Goal: Task Accomplishment & Management: Use online tool/utility

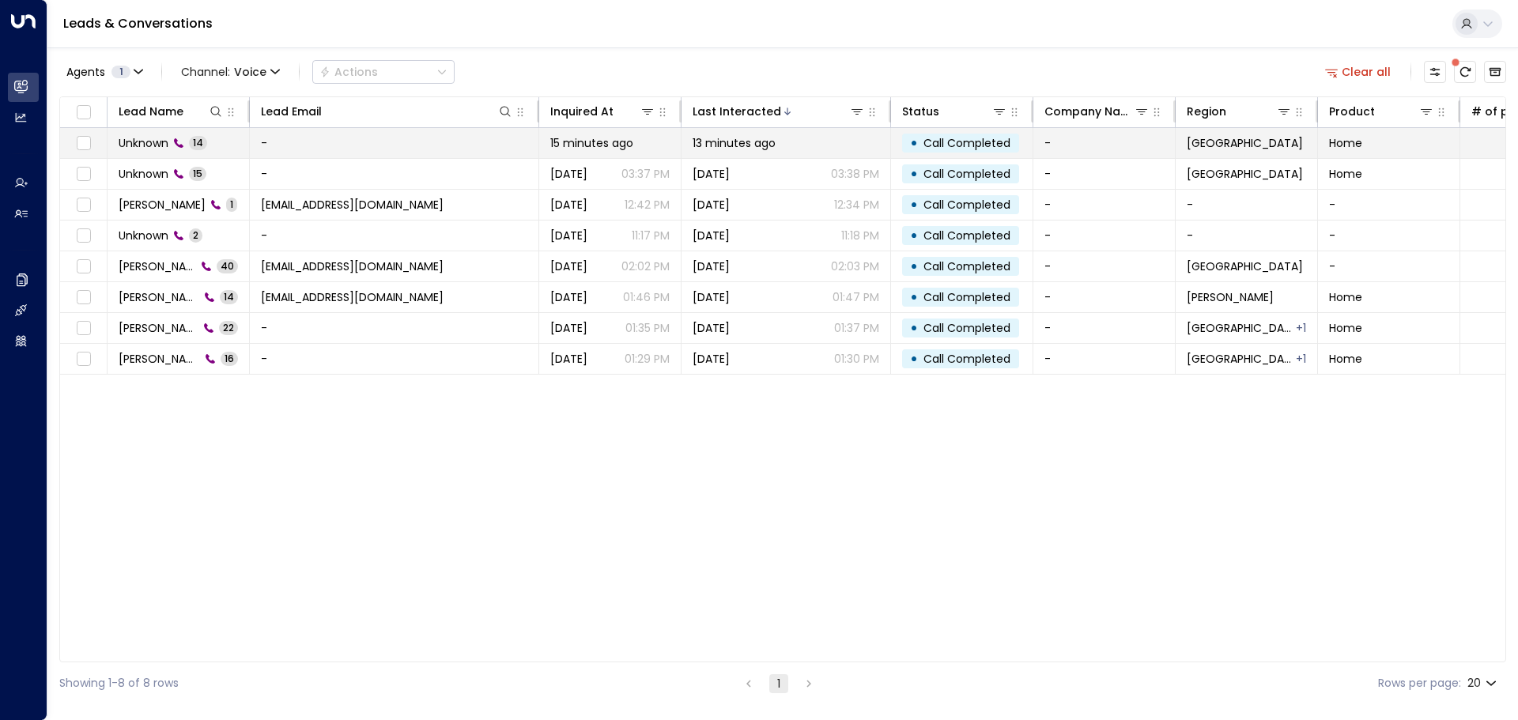
click at [139, 142] on span "Unknown" at bounding box center [144, 143] width 50 height 16
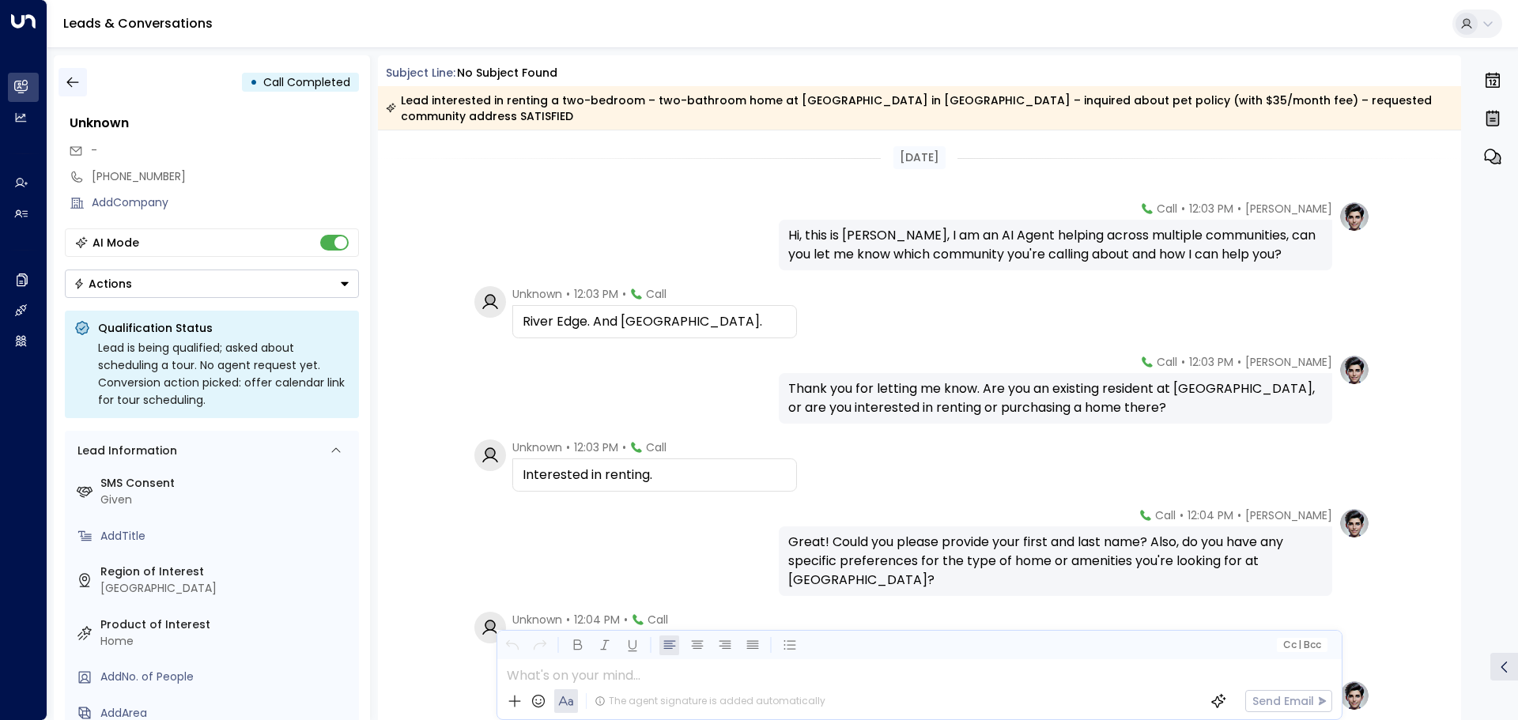
click at [73, 83] on icon "button" at bounding box center [73, 82] width 16 height 16
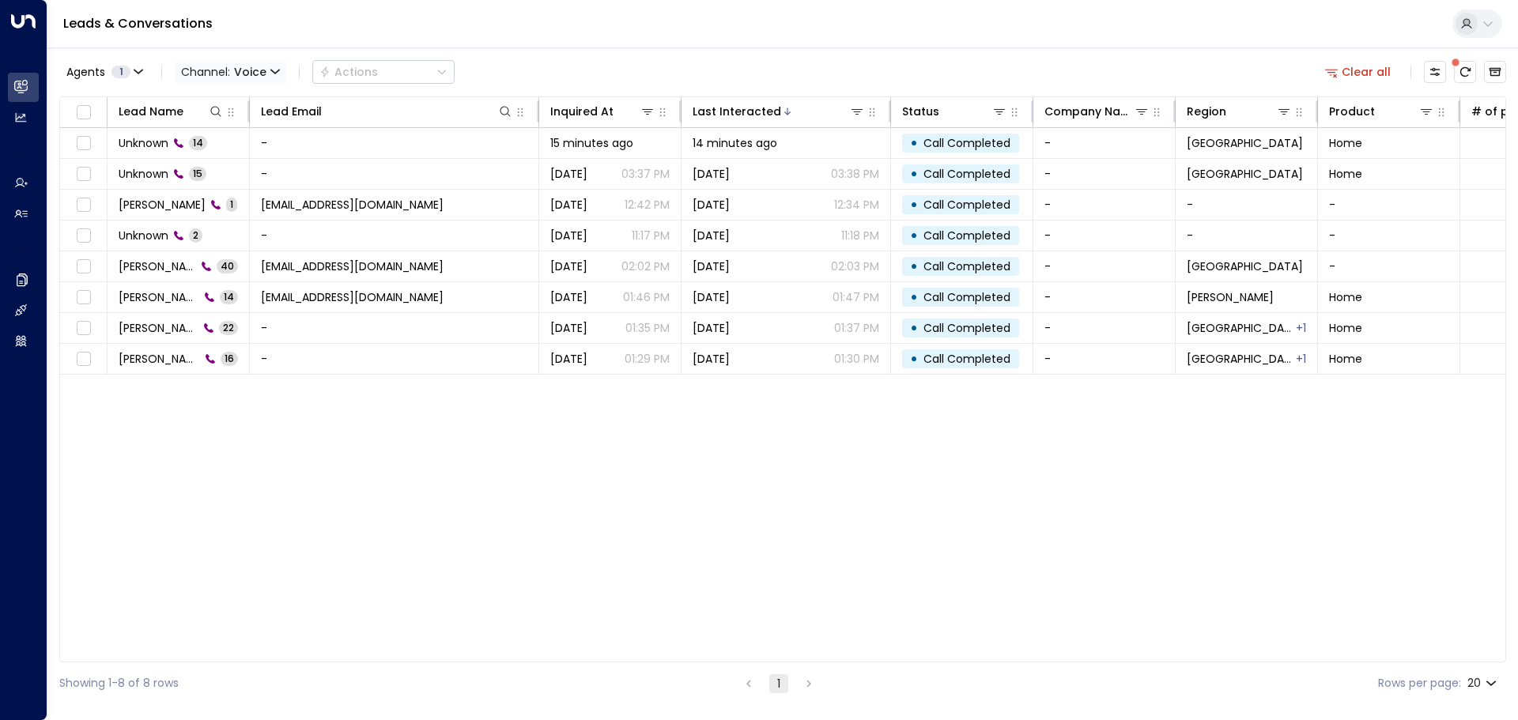
click at [254, 74] on span "Voice" at bounding box center [250, 72] width 32 height 13
click at [236, 100] on p "All" at bounding box center [216, 95] width 57 height 9
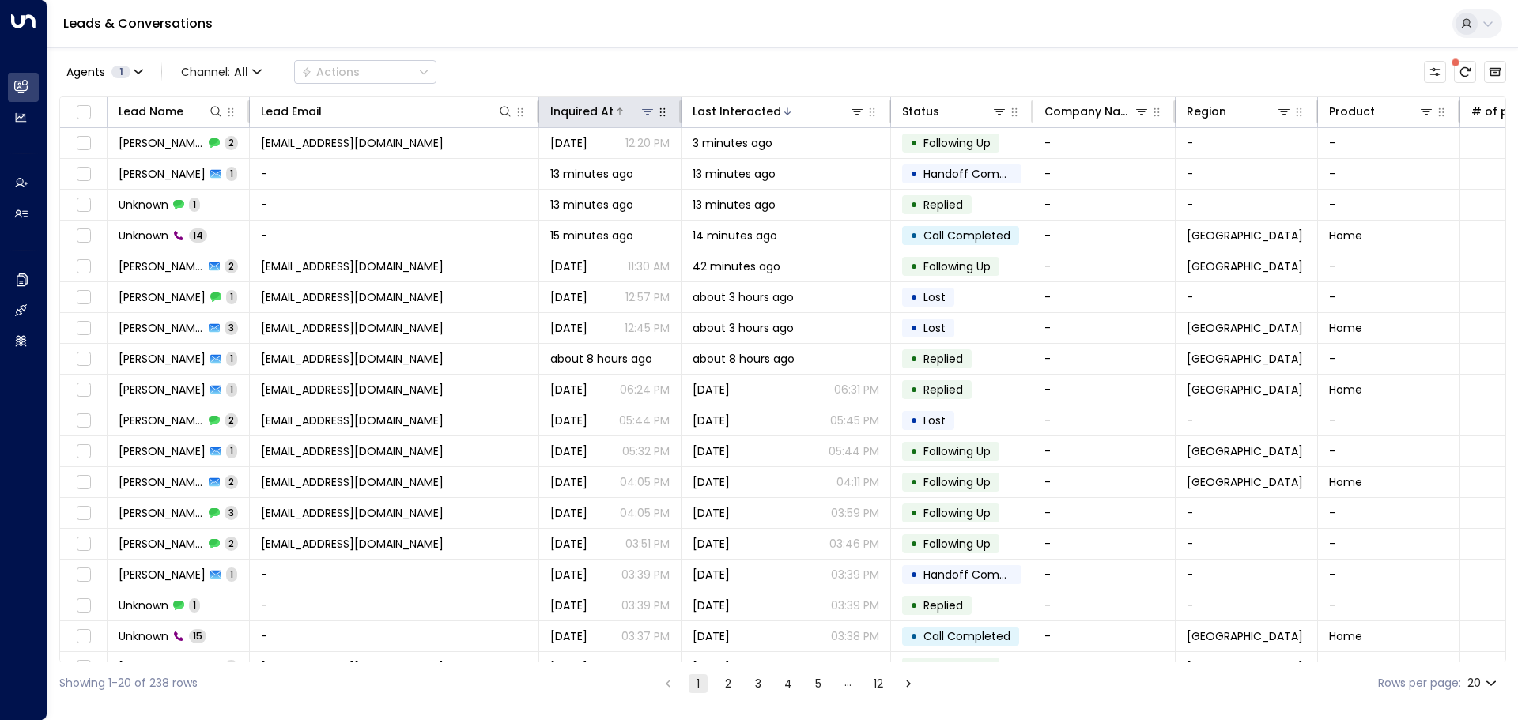
click at [604, 119] on div "Inquired At" at bounding box center [581, 111] width 63 height 19
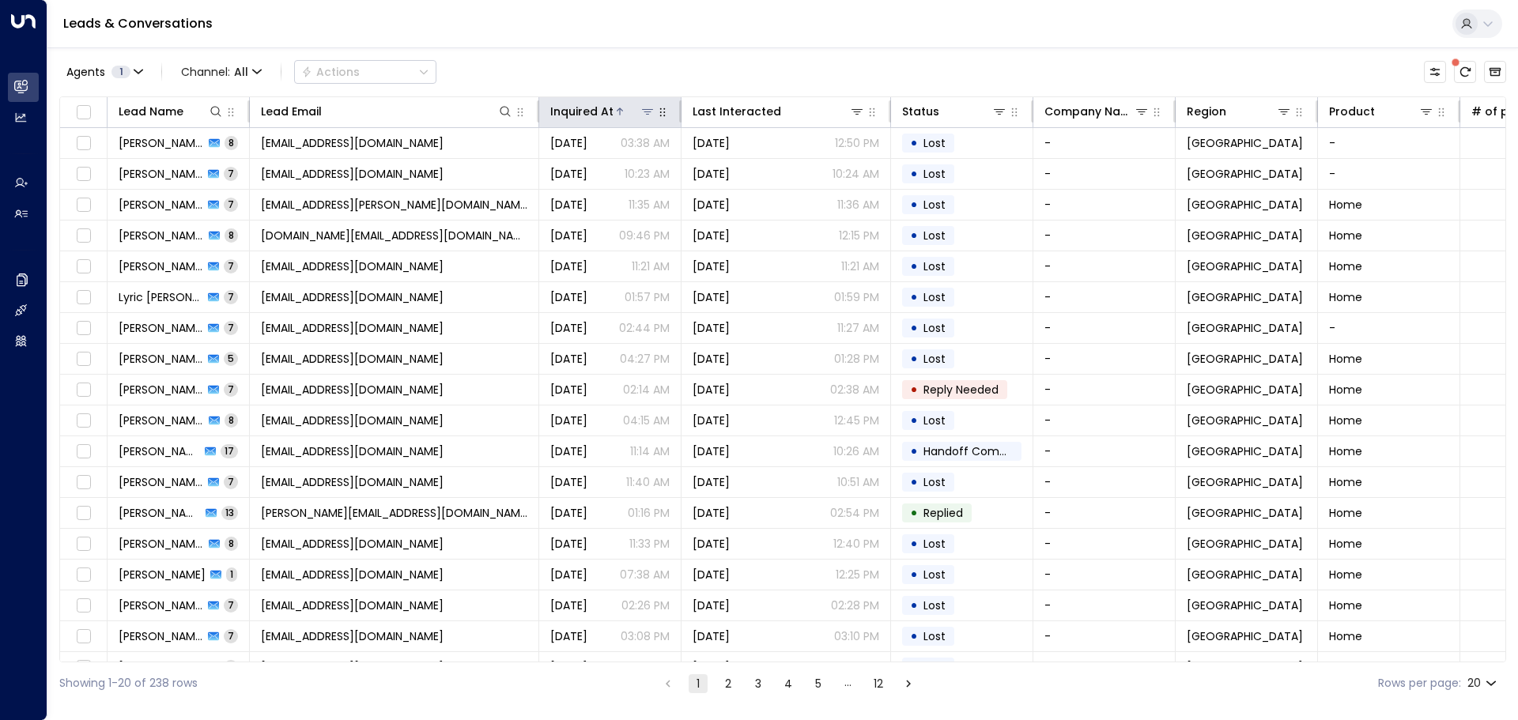
click at [618, 107] on icon at bounding box center [619, 111] width 9 height 9
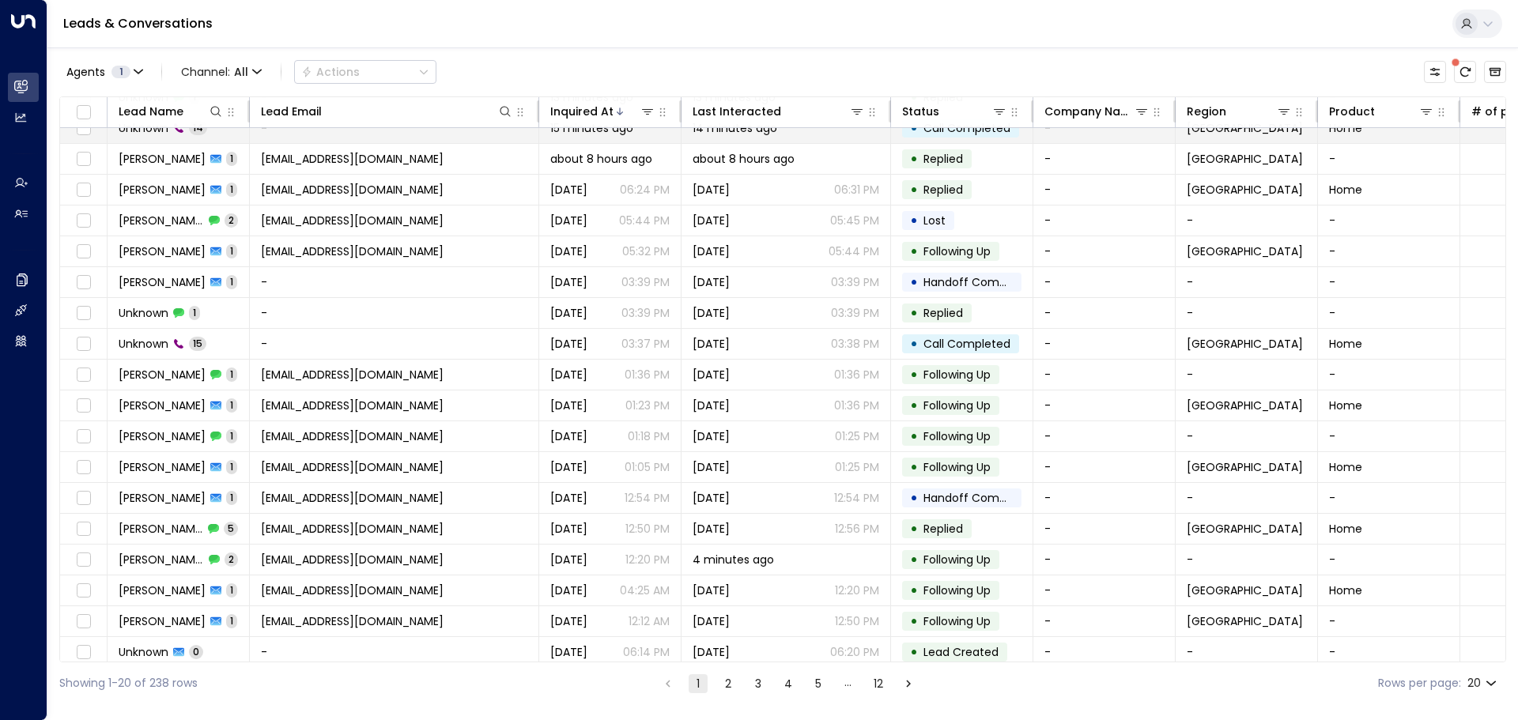
scroll to position [88, 0]
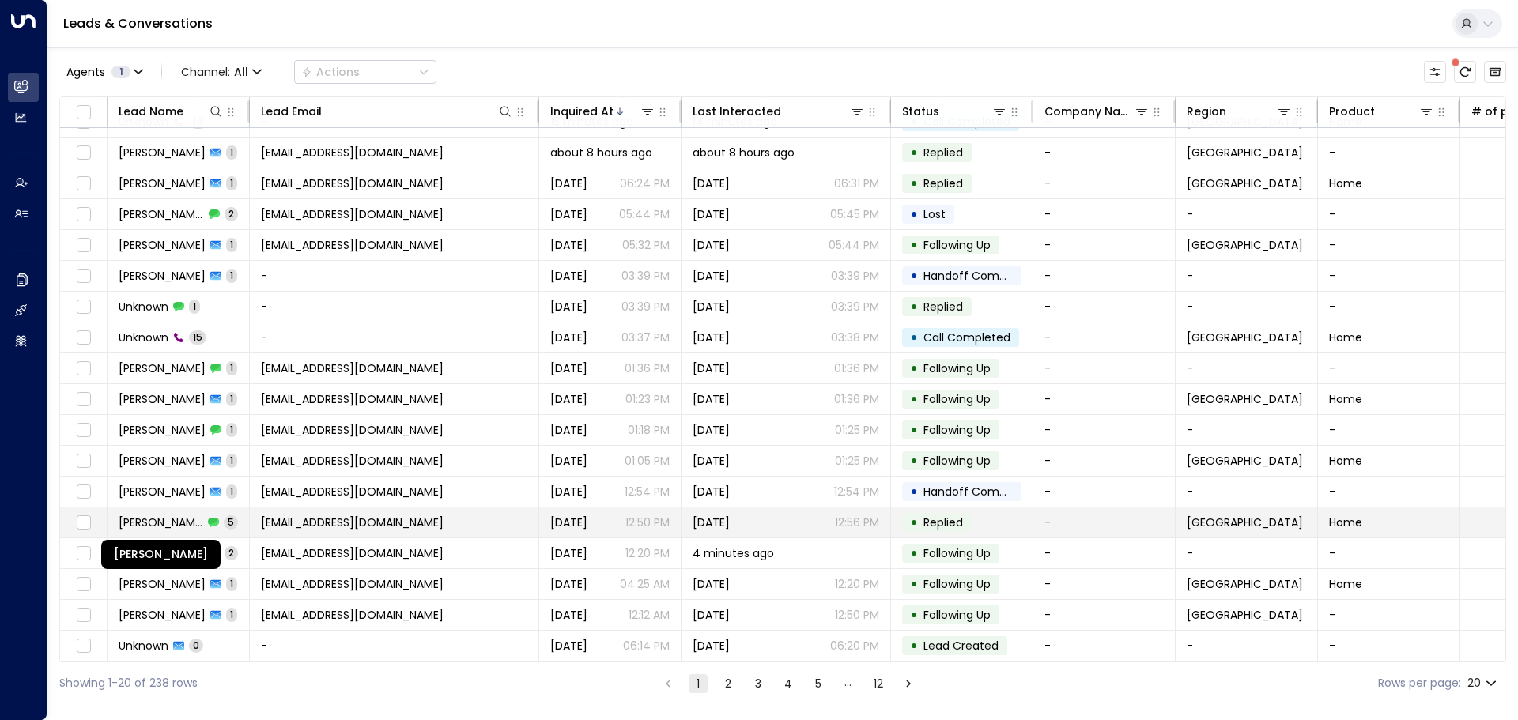
click at [160, 522] on span "[PERSON_NAME]" at bounding box center [161, 523] width 85 height 16
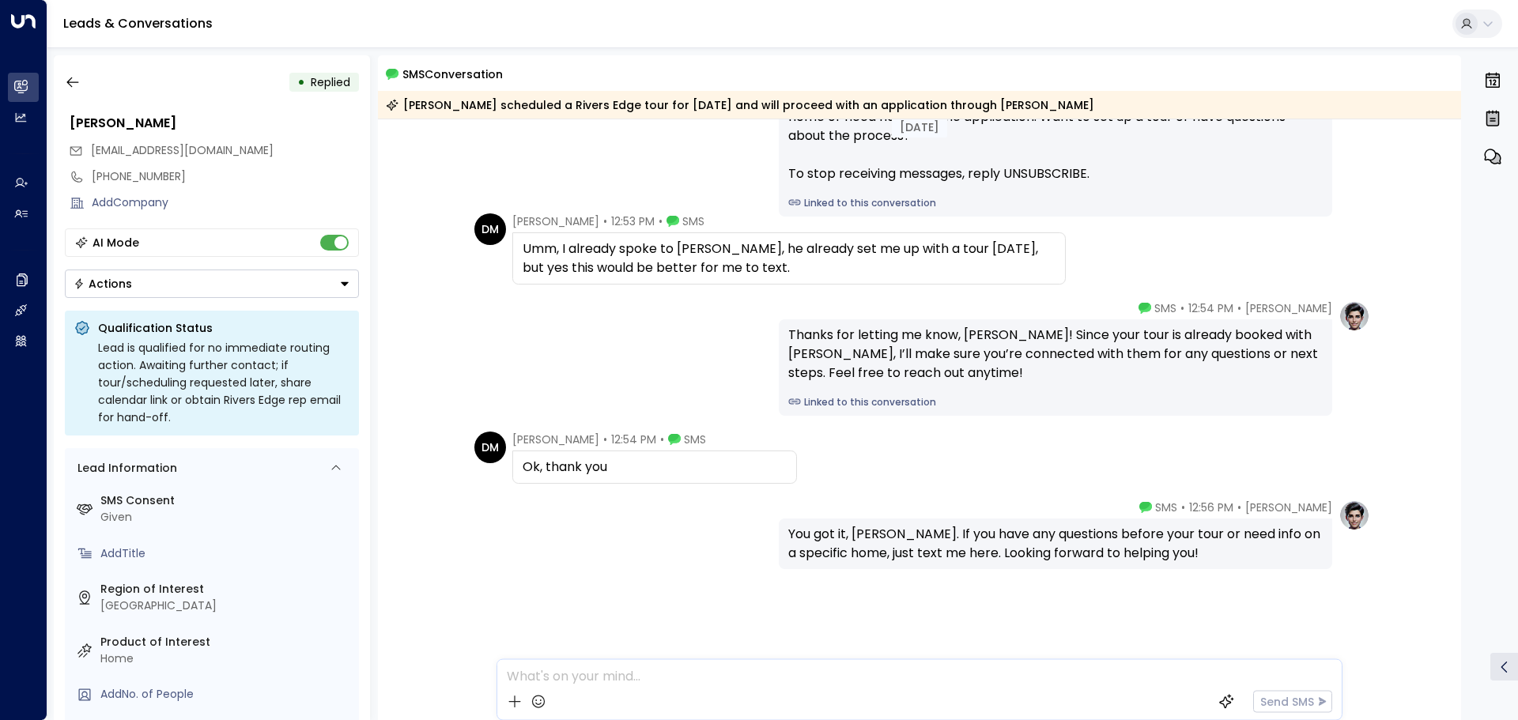
scroll to position [153, 0]
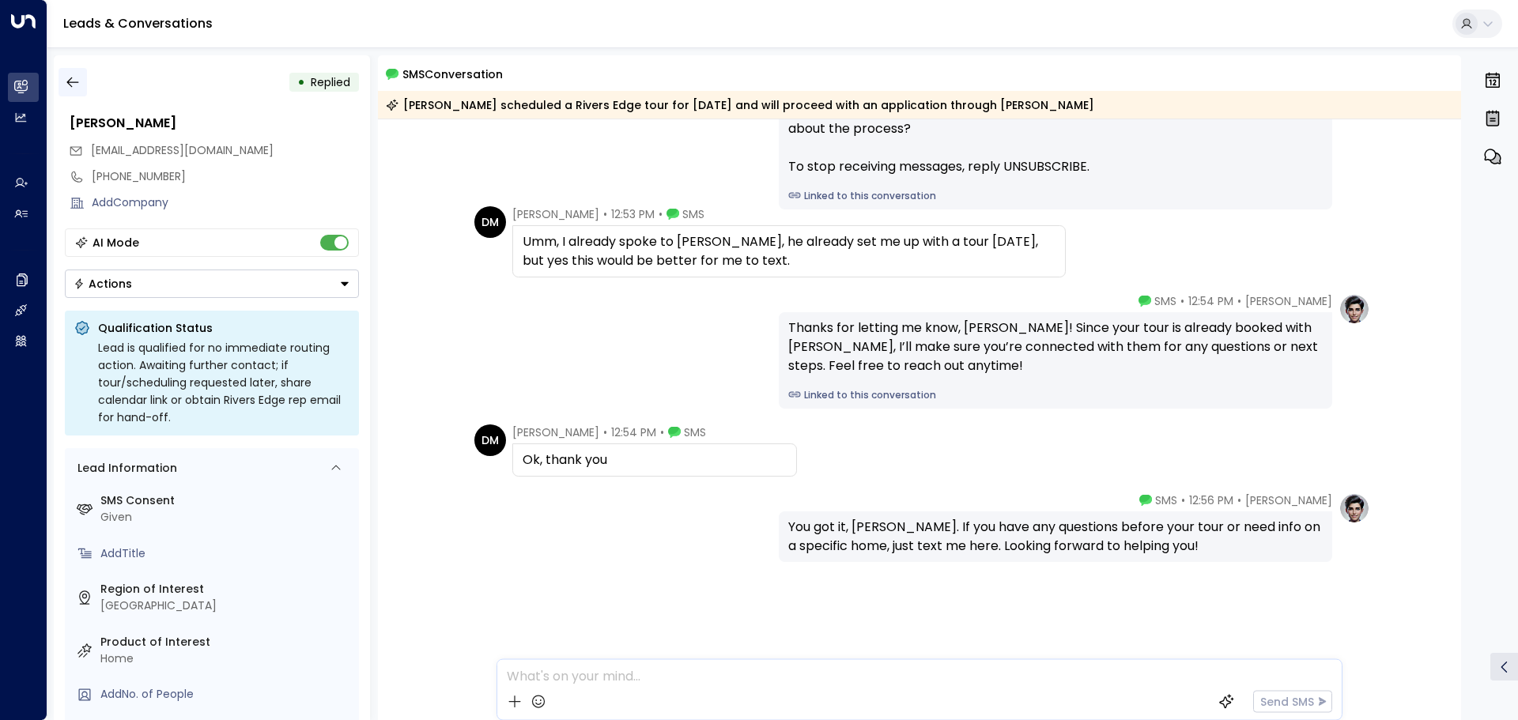
click at [81, 81] on button "button" at bounding box center [73, 82] width 28 height 28
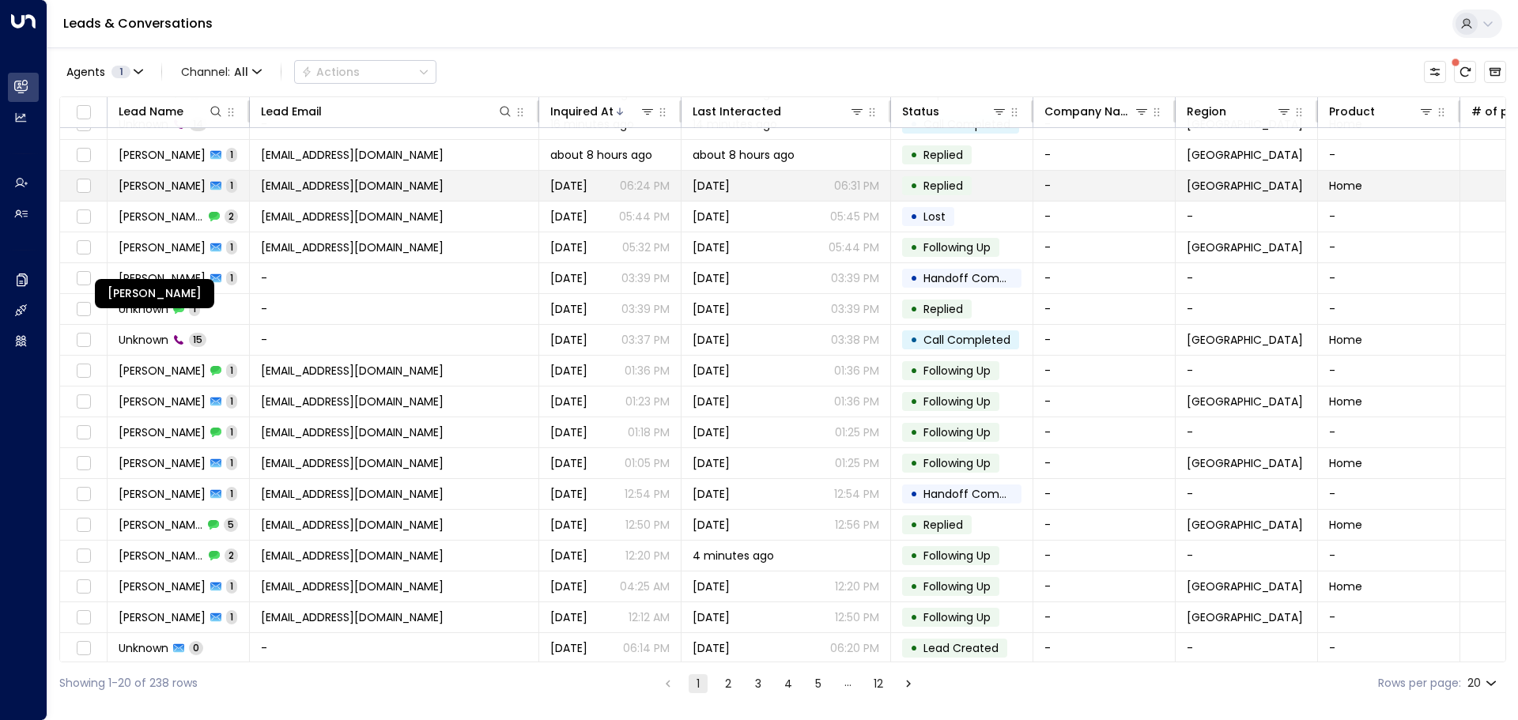
scroll to position [88, 0]
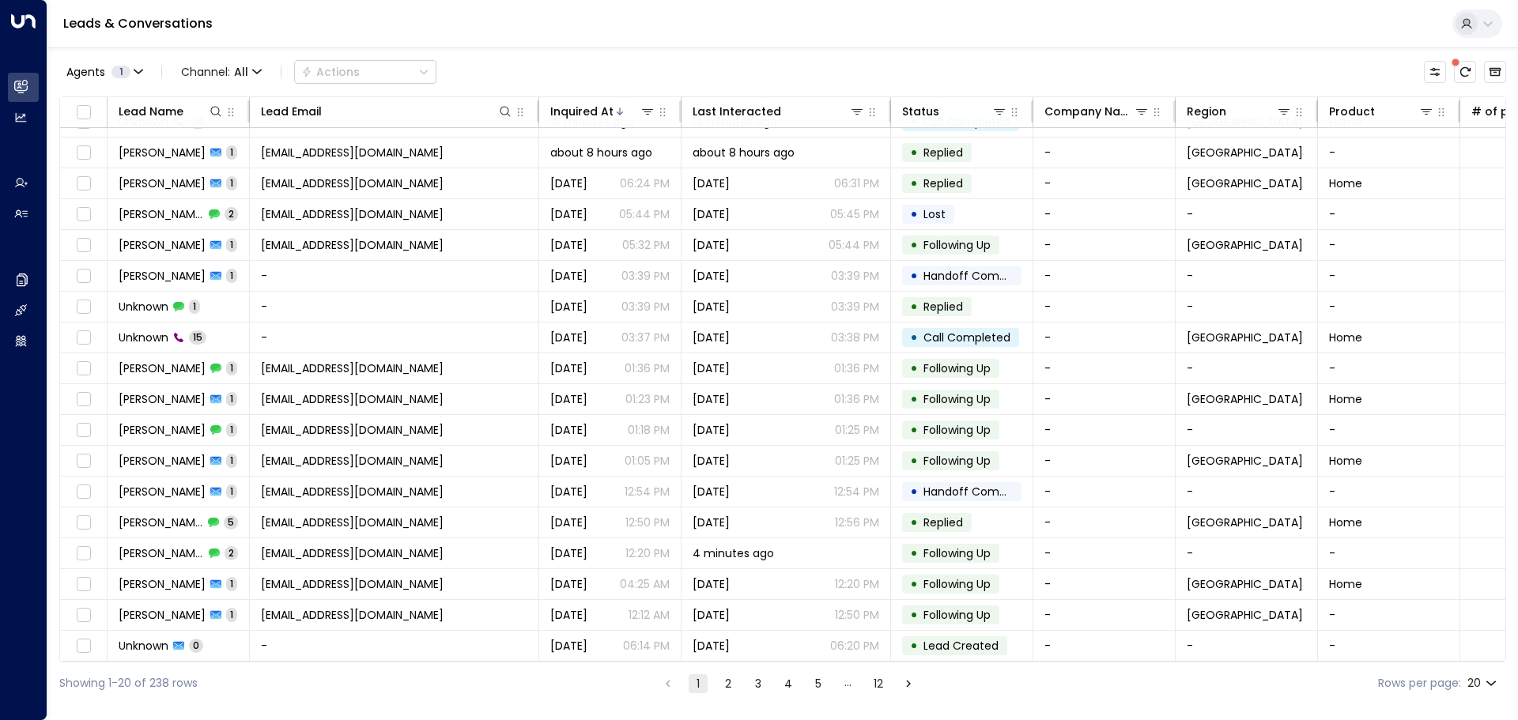
click at [723, 687] on button "2" at bounding box center [728, 684] width 19 height 19
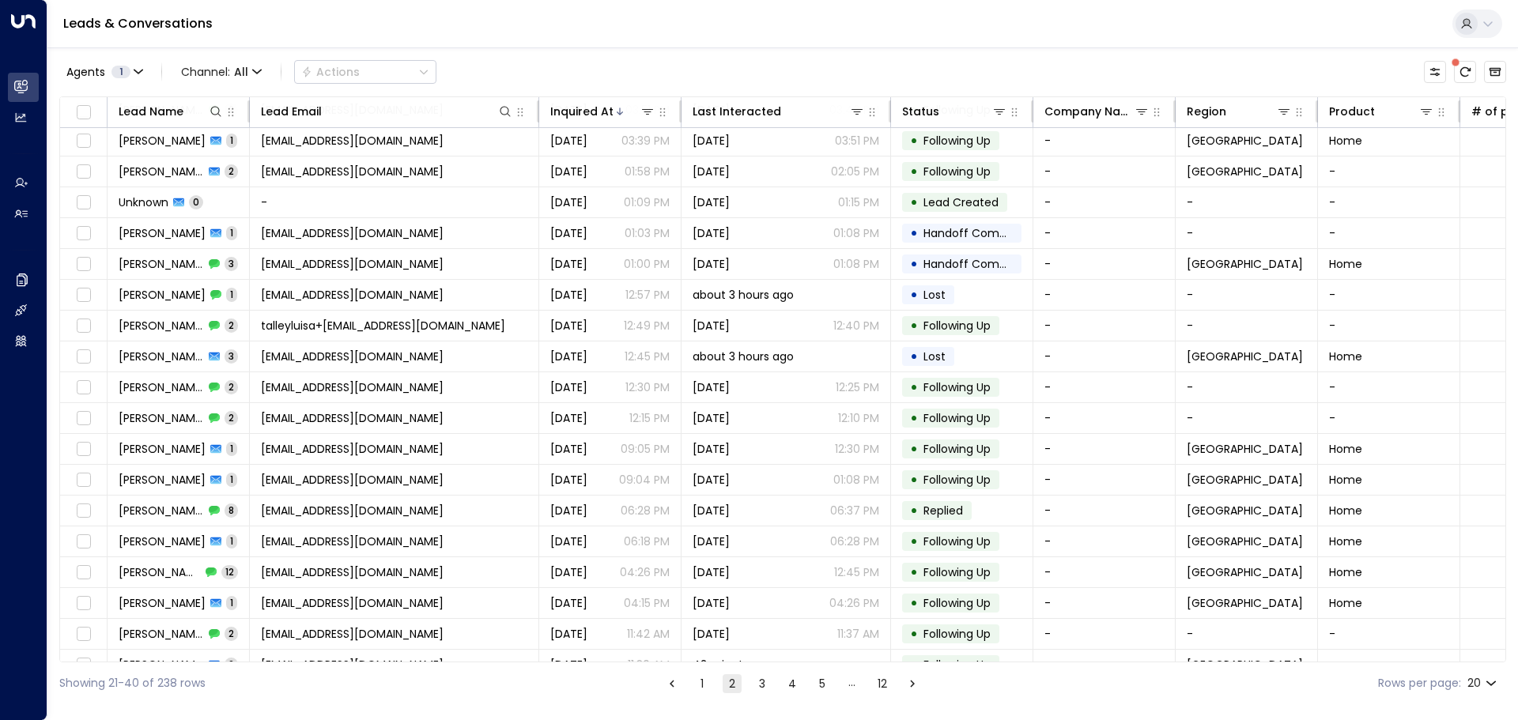
scroll to position [88, 0]
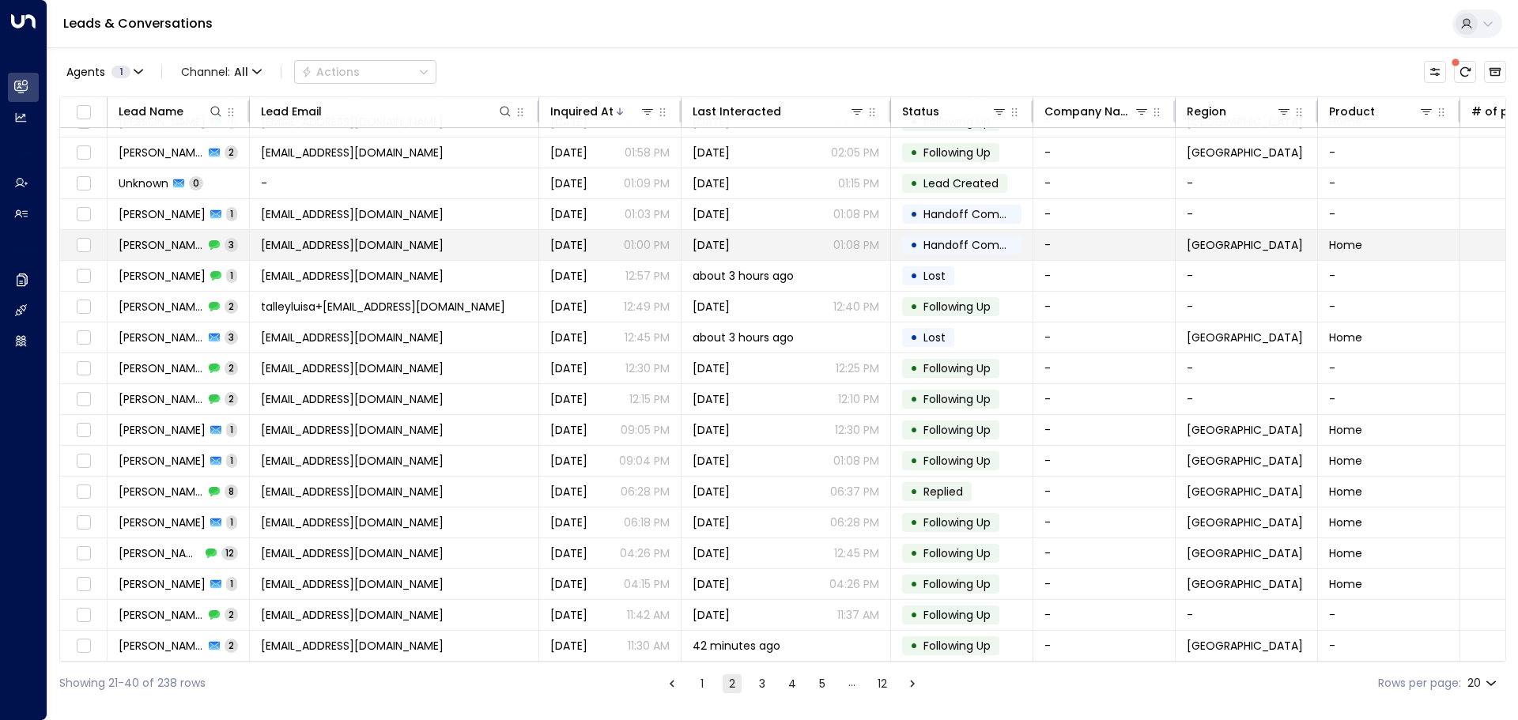
click at [156, 238] on span "[PERSON_NAME]" at bounding box center [161, 245] width 85 height 16
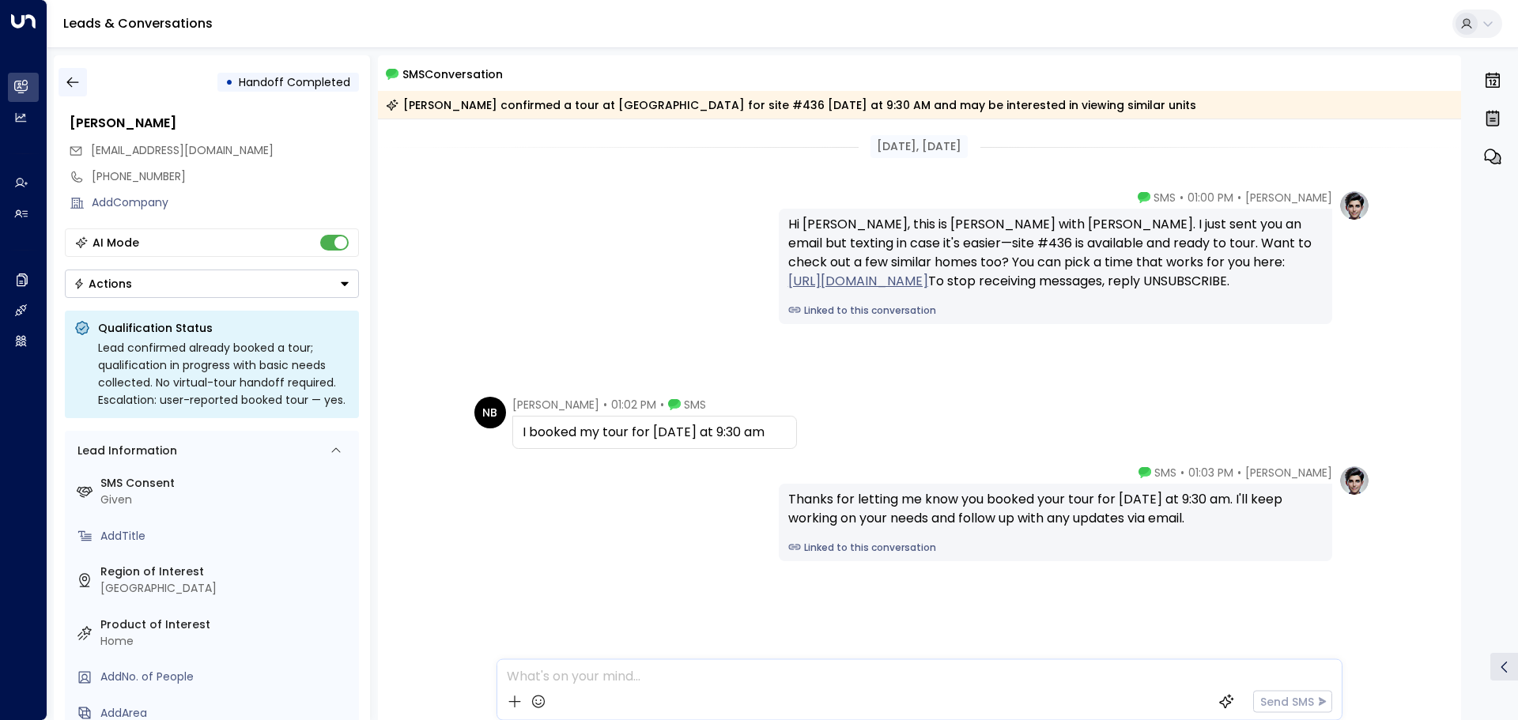
click at [75, 81] on icon "button" at bounding box center [73, 82] width 16 height 16
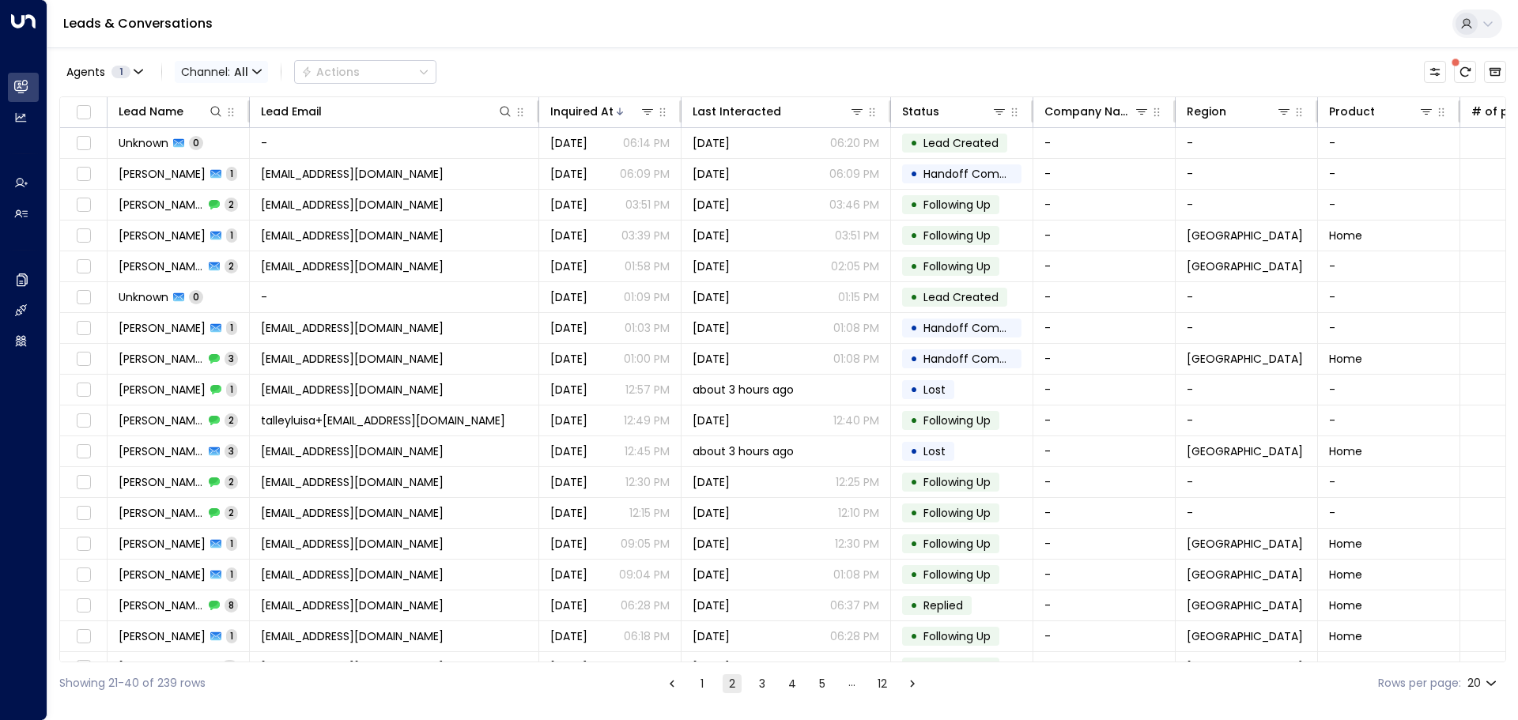
click at [231, 70] on span "Channel: All" at bounding box center [221, 72] width 93 height 22
click at [242, 143] on li "SMS" at bounding box center [230, 134] width 101 height 26
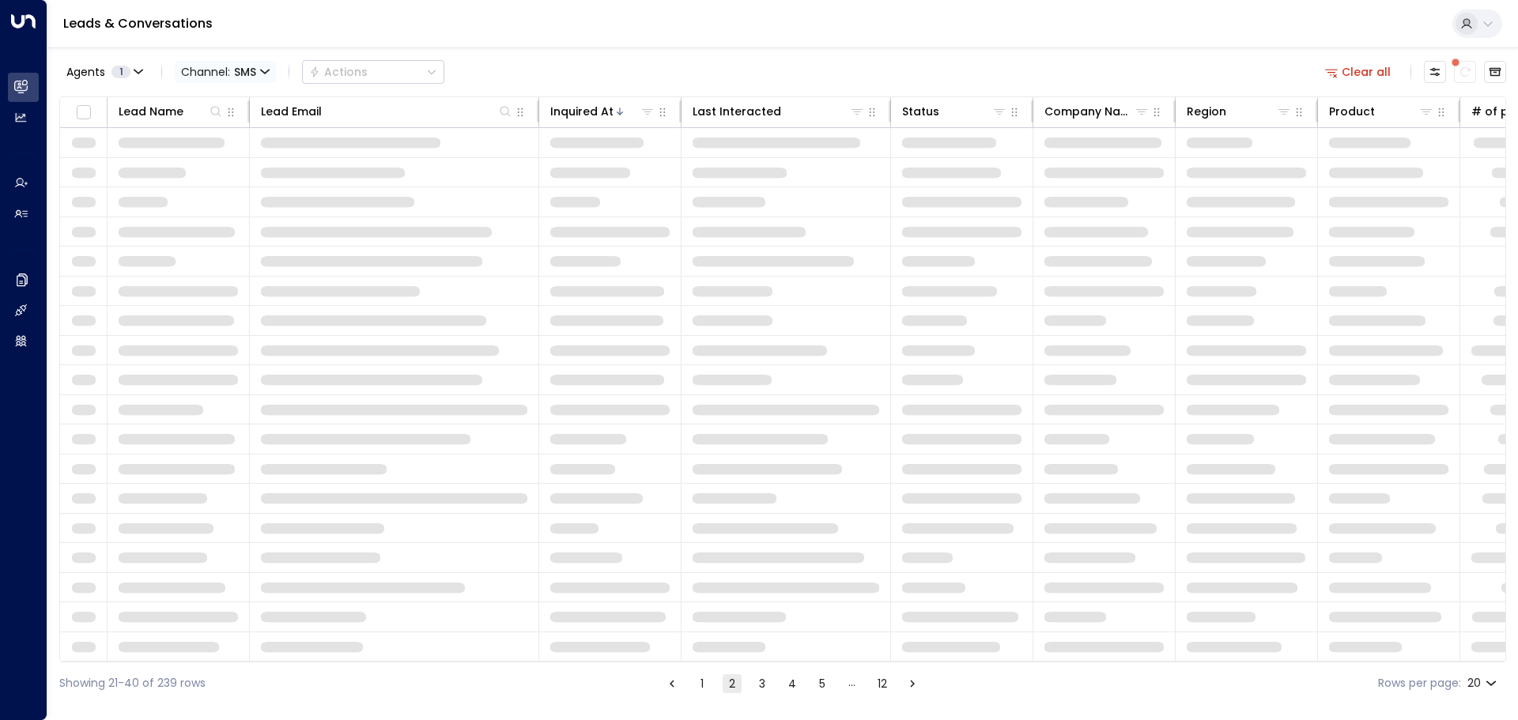
click at [224, 79] on span "Channel: SMS" at bounding box center [225, 72] width 101 height 22
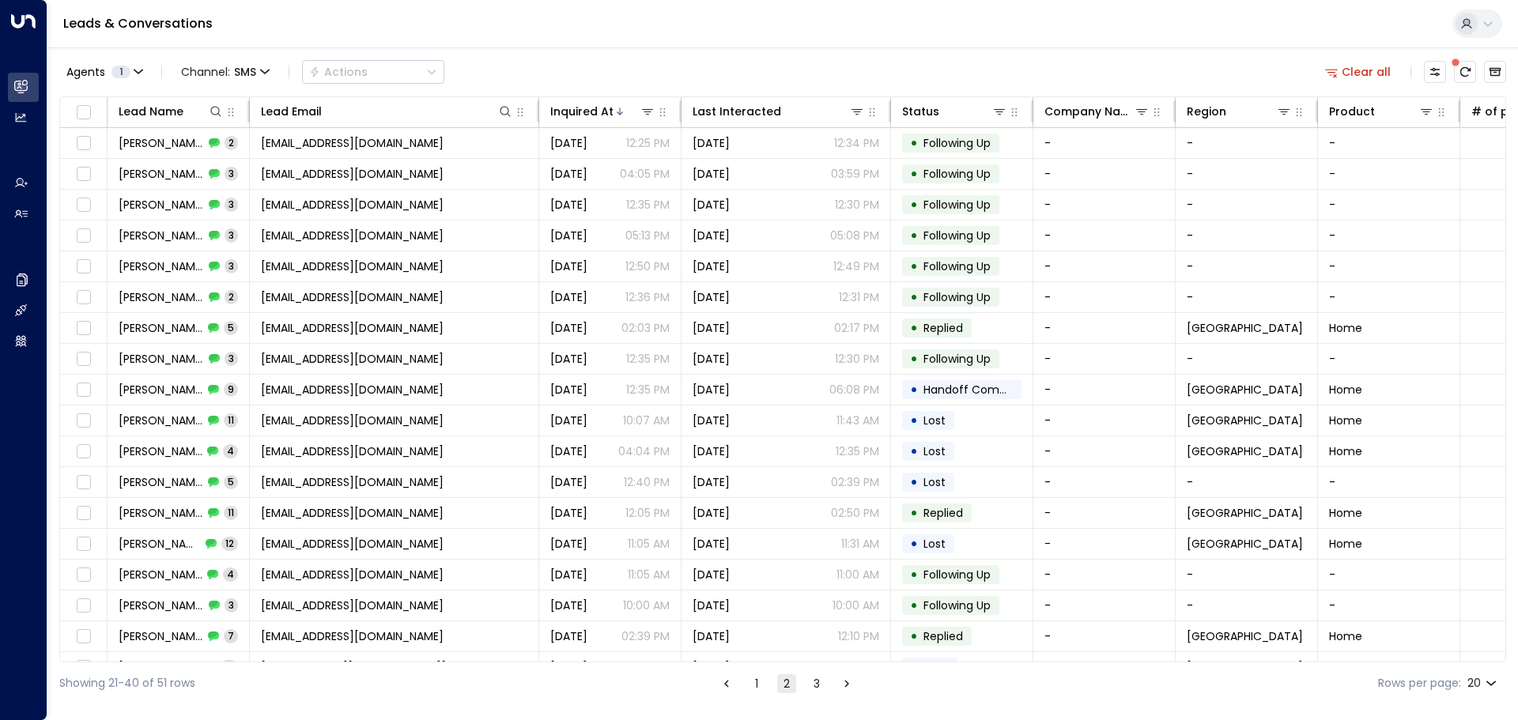
click at [213, 167] on span "Voice" at bounding box center [200, 161] width 25 height 9
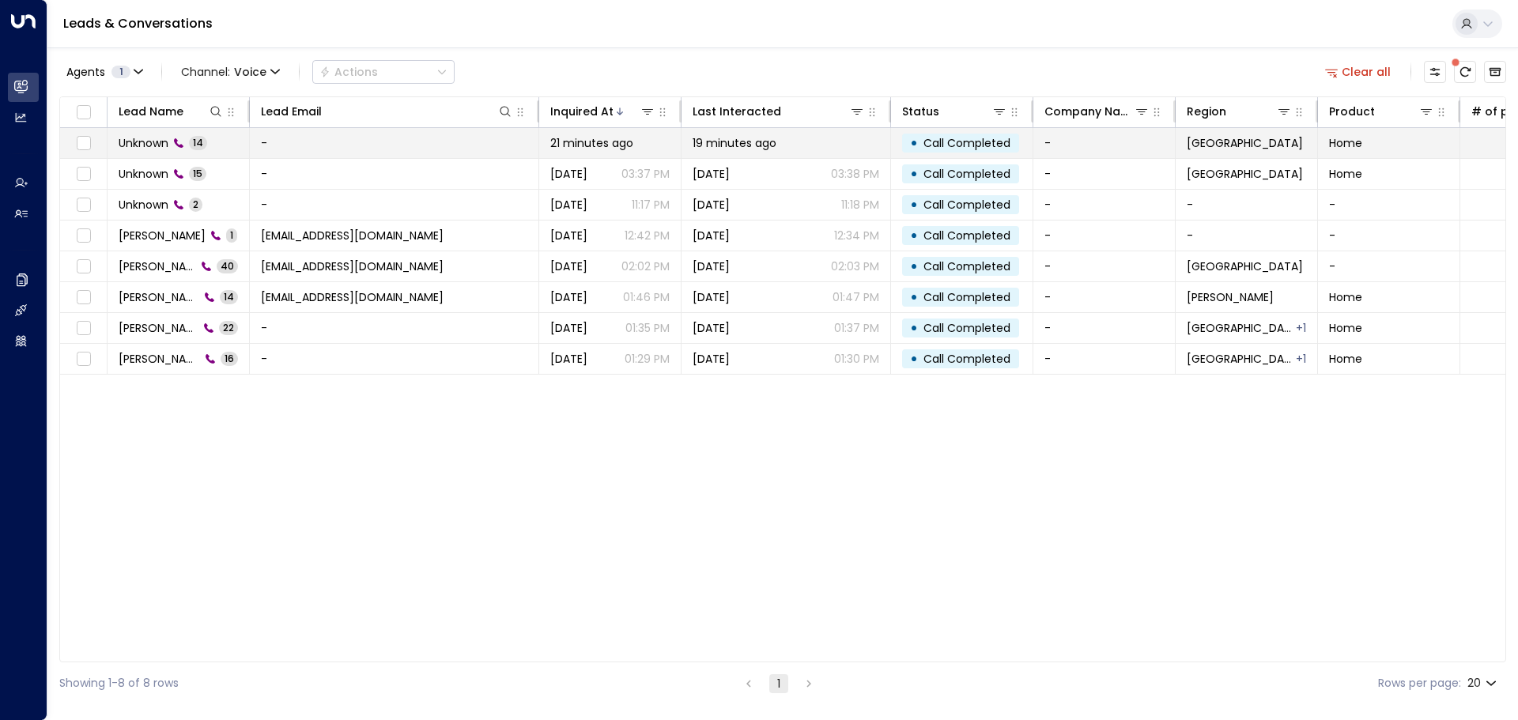
click at [145, 138] on span "Unknown" at bounding box center [144, 143] width 50 height 16
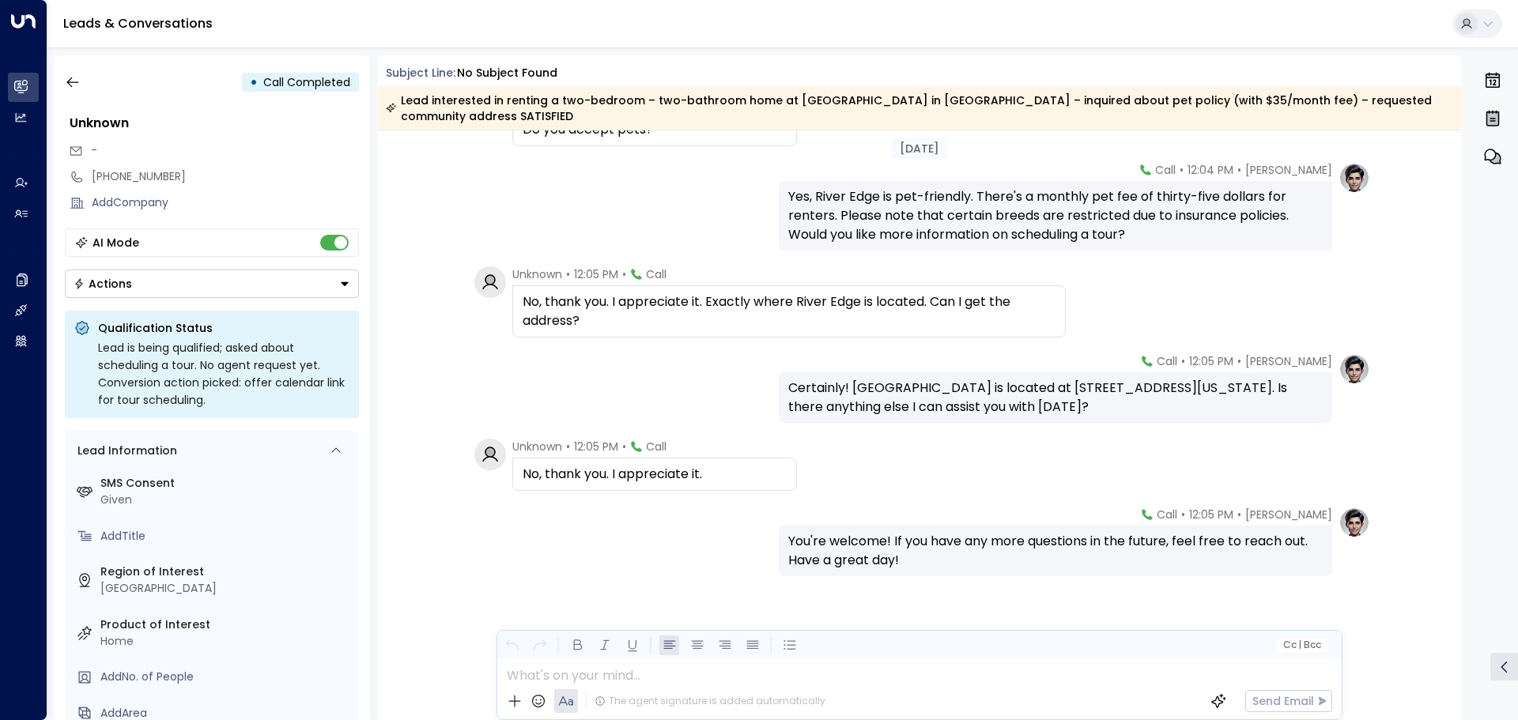
scroll to position [847, 0]
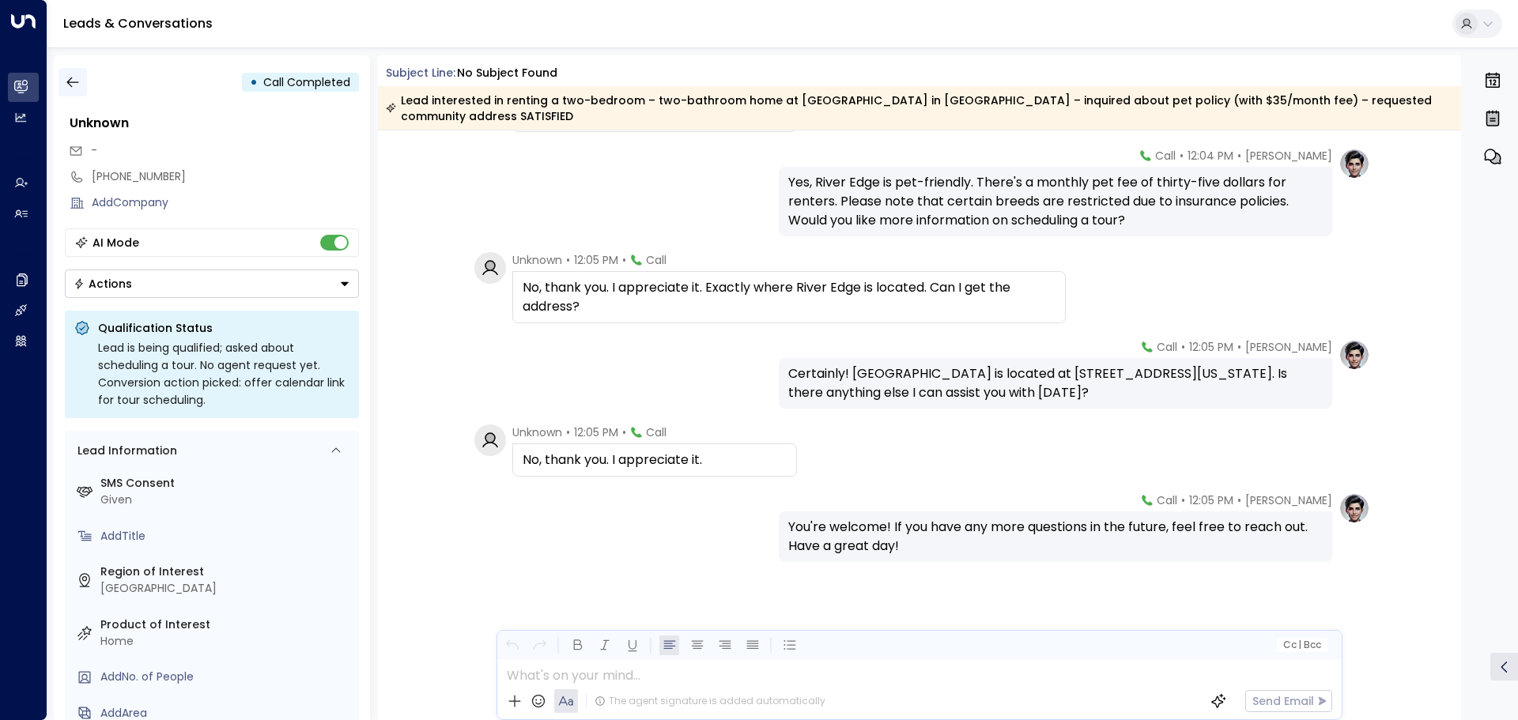
click at [74, 85] on icon "button" at bounding box center [73, 82] width 16 height 16
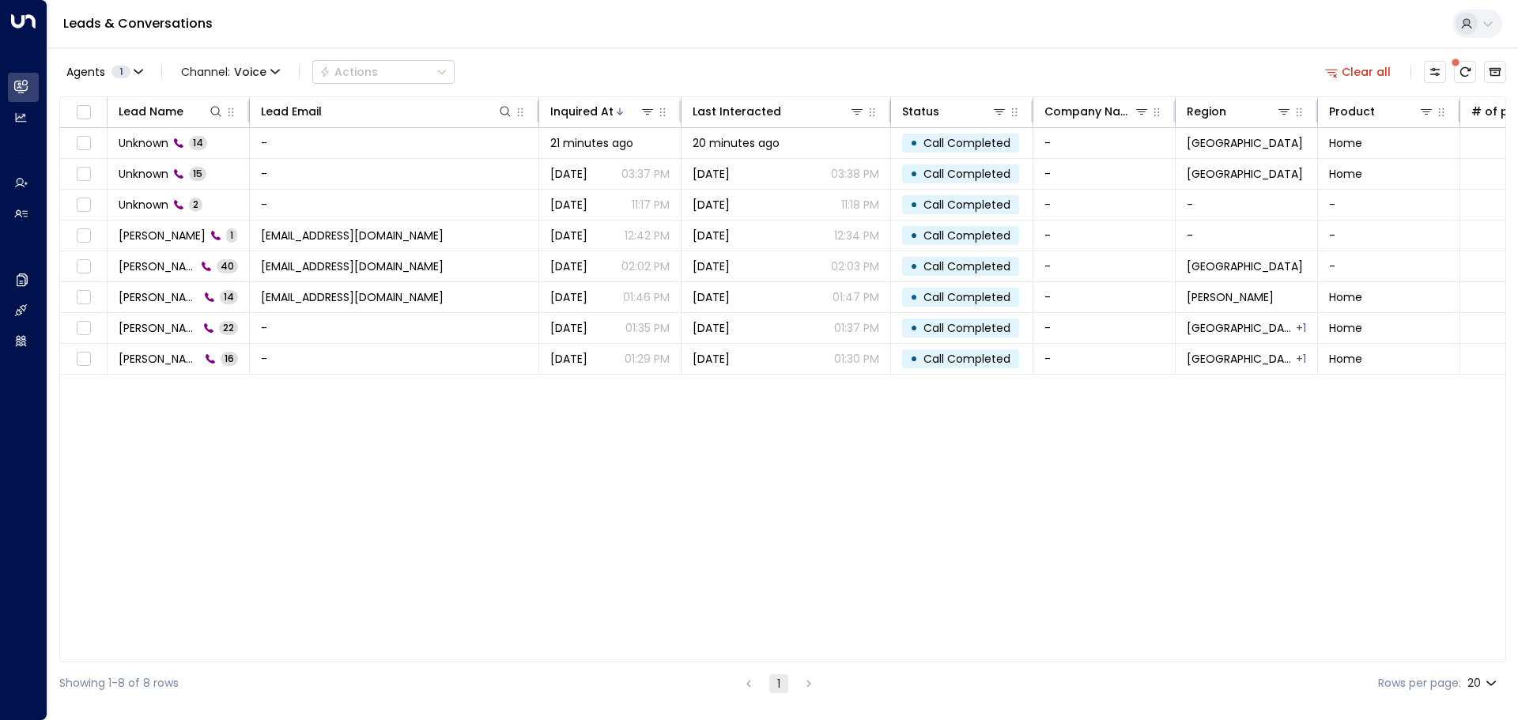
click at [286, 525] on div "Lead Name Lead Email Inquired At Last Interacted Status Company Name Region Pro…" at bounding box center [782, 379] width 1447 height 566
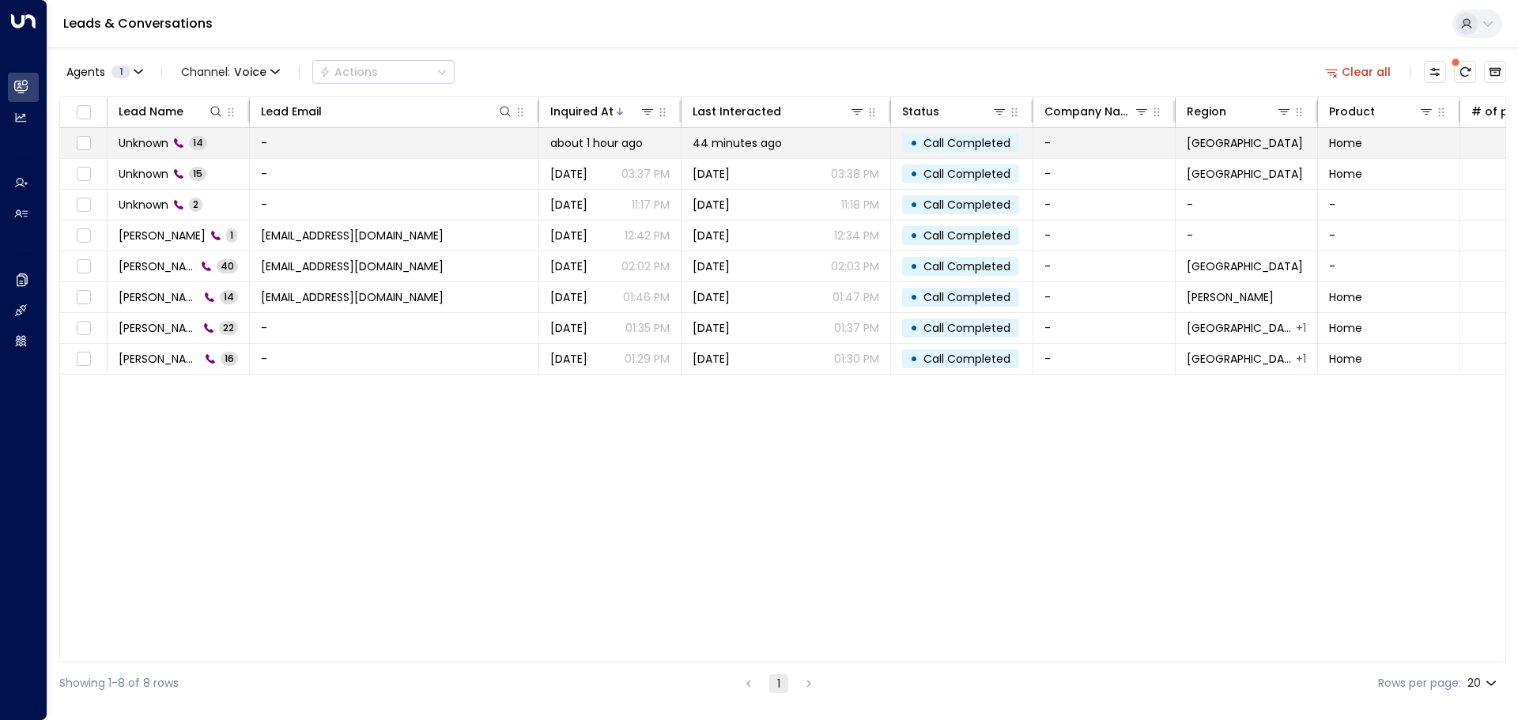
click at [374, 152] on td "-" at bounding box center [394, 143] width 289 height 30
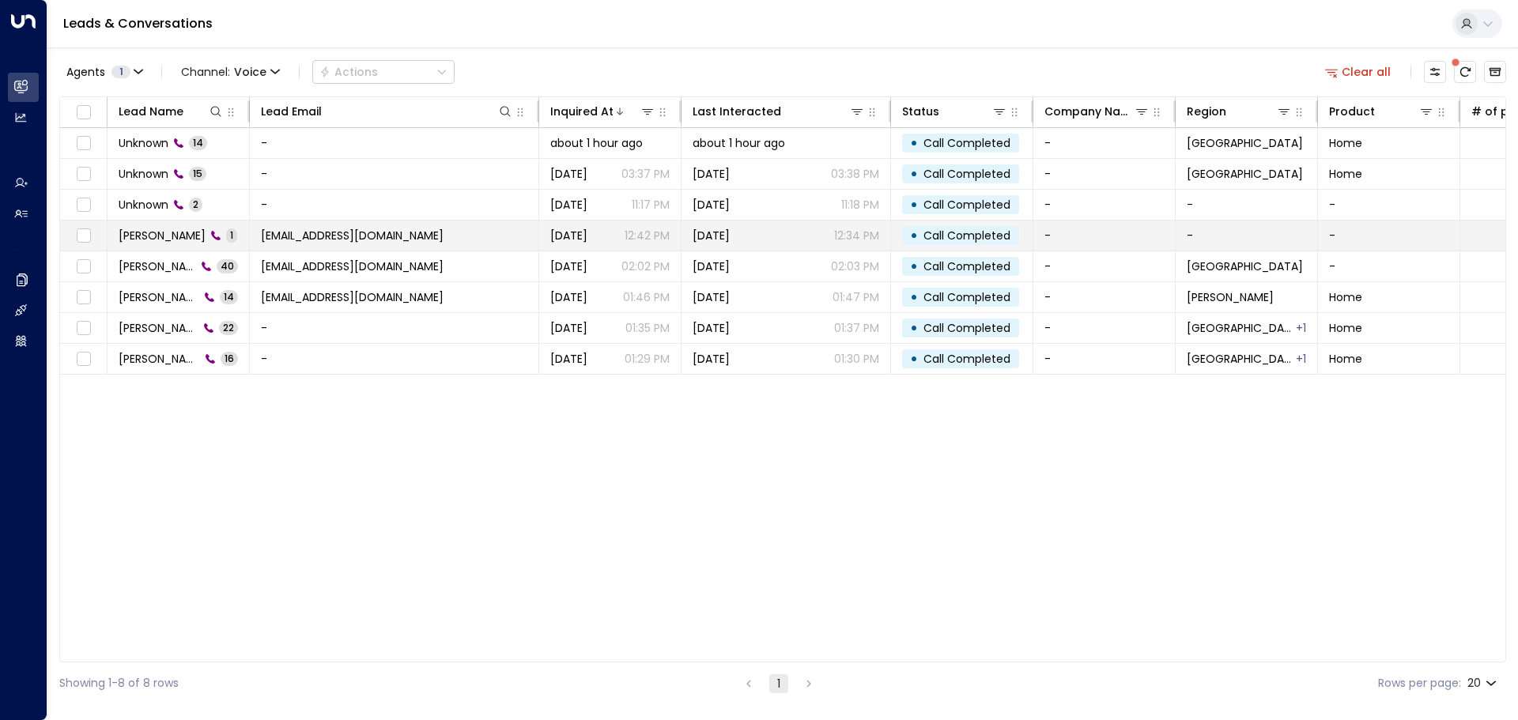
click at [148, 236] on span "[PERSON_NAME]" at bounding box center [162, 236] width 87 height 16
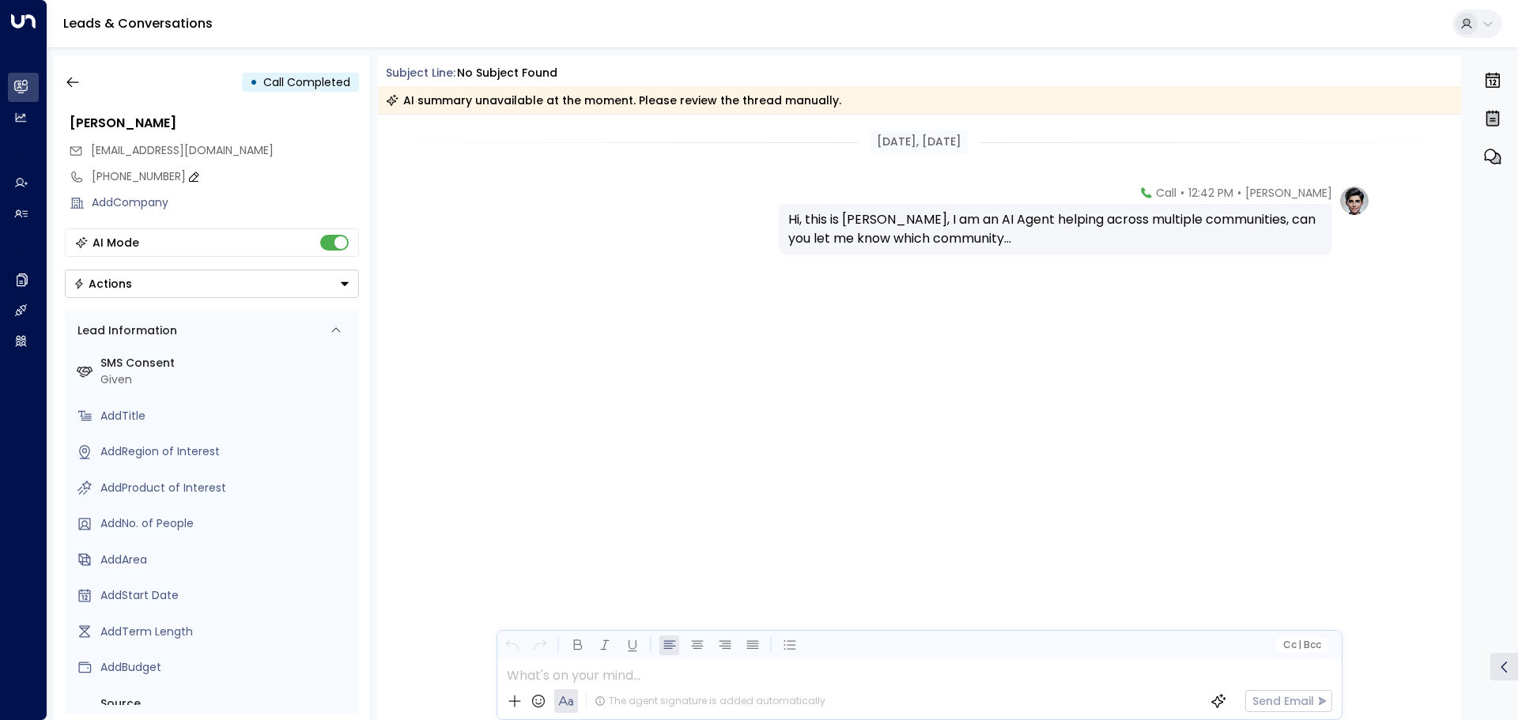
click at [153, 176] on div "[PHONE_NUMBER]" at bounding box center [225, 176] width 267 height 17
click at [153, 176] on input "**********" at bounding box center [223, 176] width 263 height 17
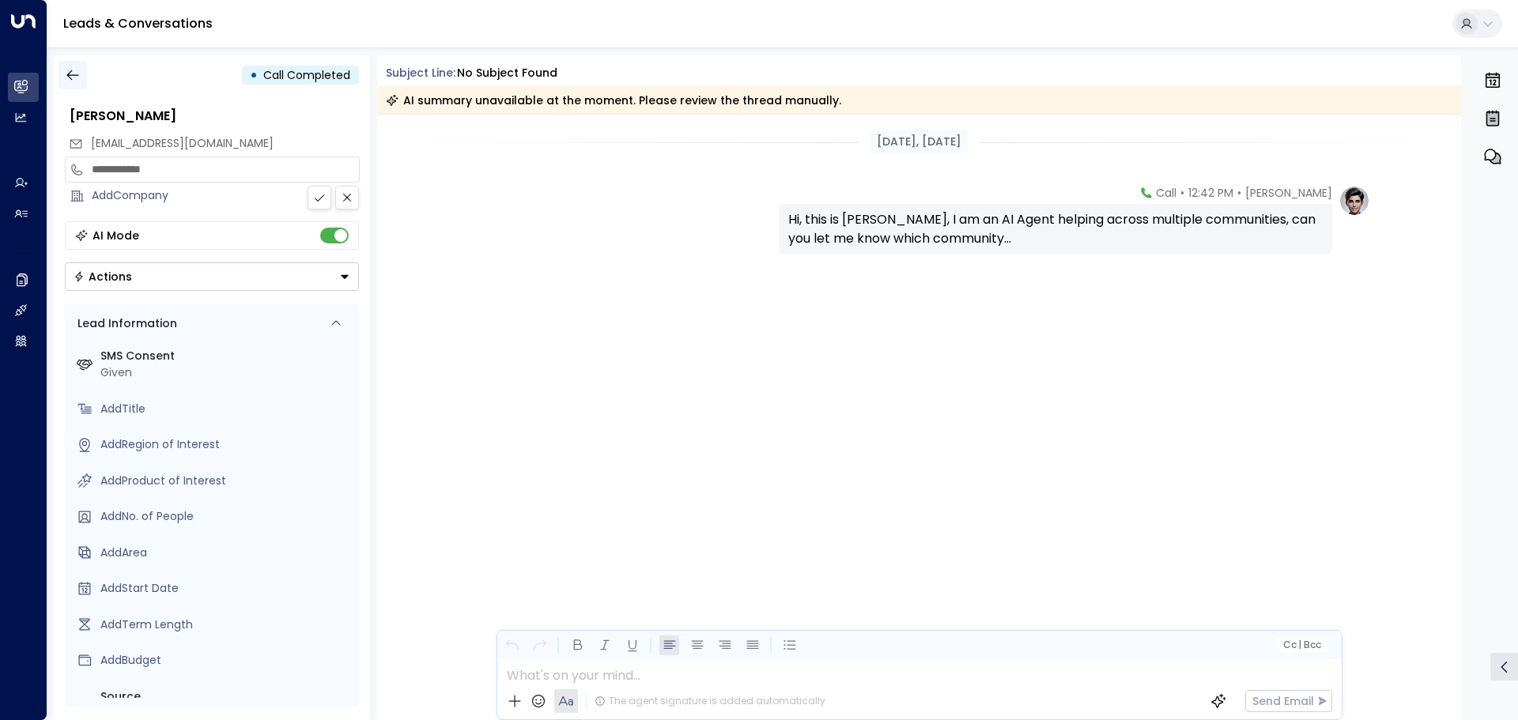
click at [75, 79] on icon "button" at bounding box center [73, 75] width 16 height 16
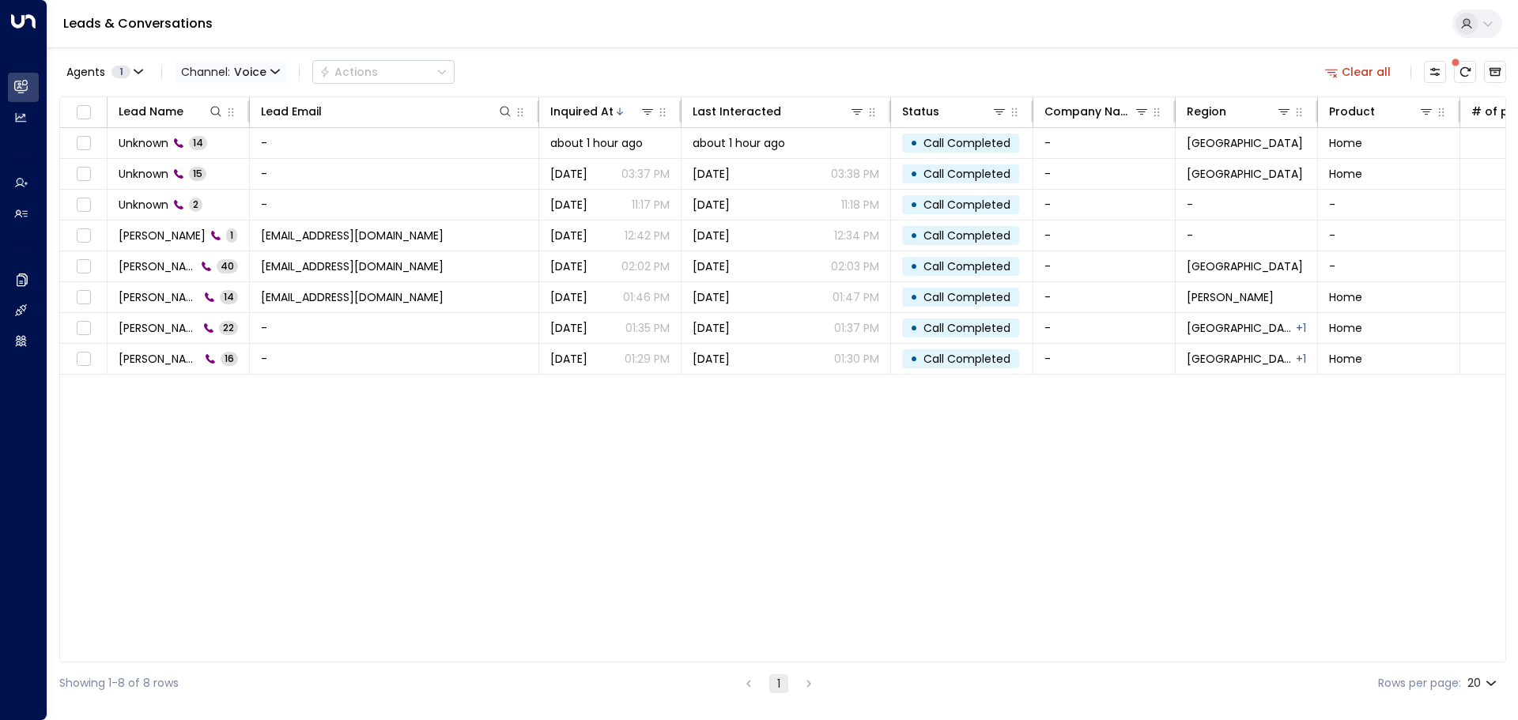
click at [254, 66] on span "Voice" at bounding box center [250, 72] width 32 height 13
click at [234, 96] on li "All" at bounding box center [230, 105] width 101 height 26
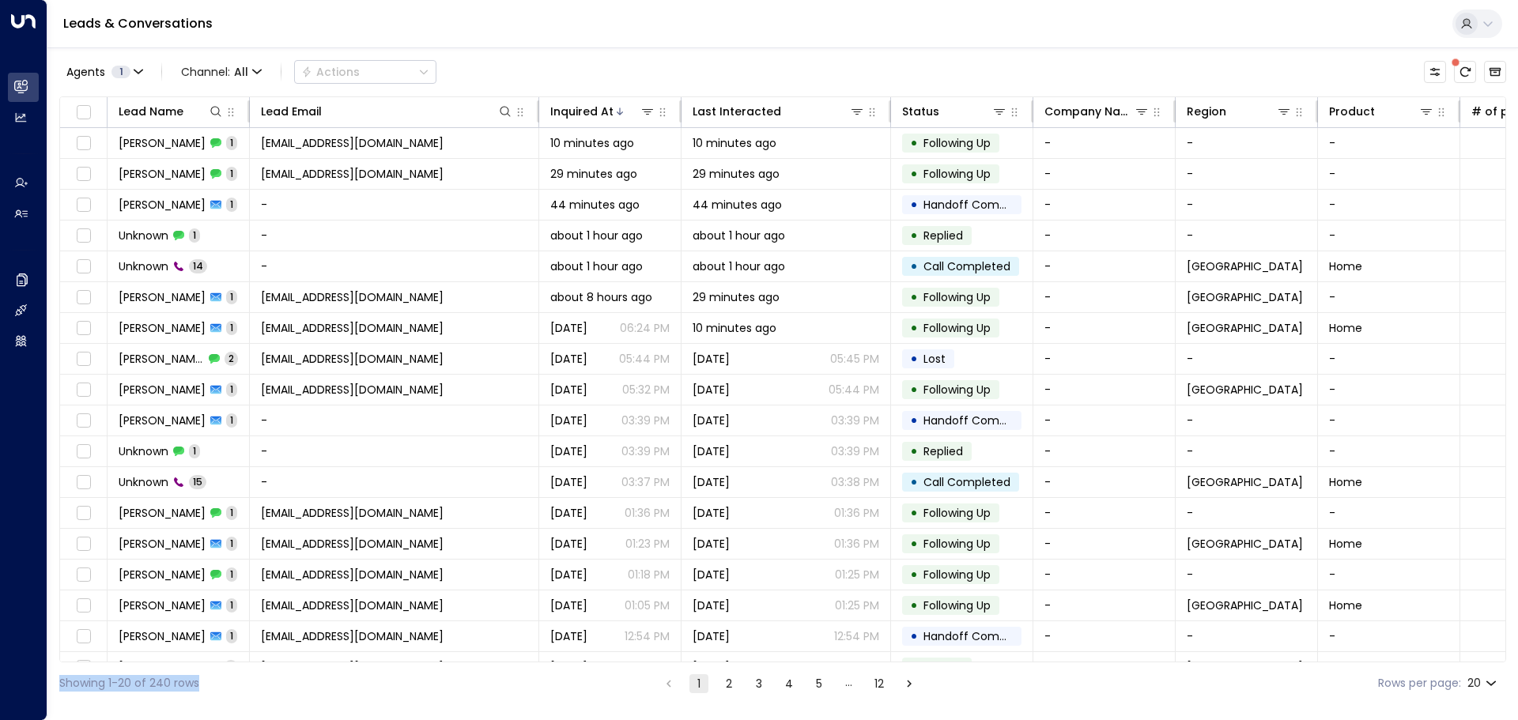
scroll to position [88, 0]
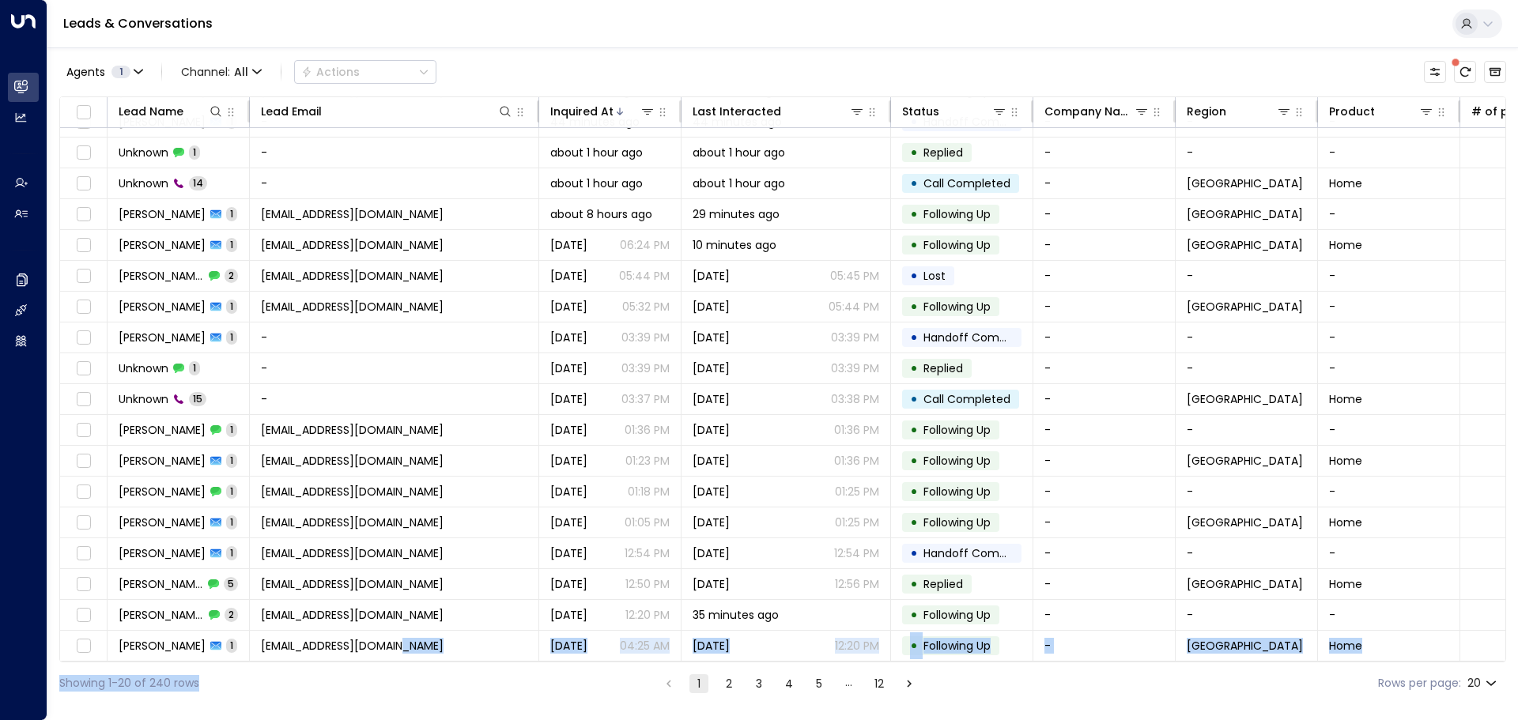
drag, startPoint x: 327, startPoint y: 663, endPoint x: 505, endPoint y: 661, distance: 177.1
click at [505, 661] on div "Agents 1 Channel: All Actions Lead Name Lead Email Inquired At Last Interacted …" at bounding box center [782, 375] width 1447 height 657
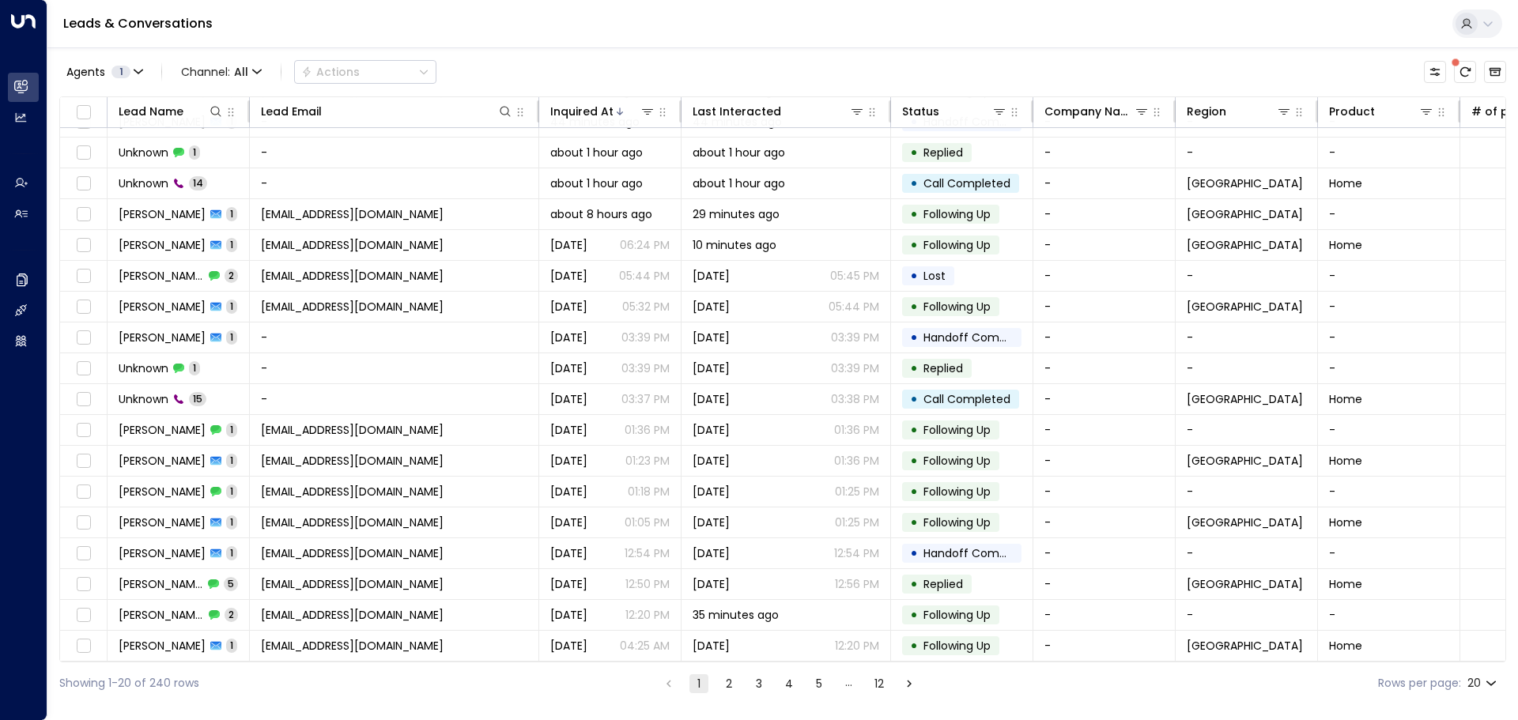
click at [474, 684] on div "Showing 1-20 of 240 rows 1 2 3 4 5 … 12 Rows per page: 20 **" at bounding box center [782, 684] width 1447 height 42
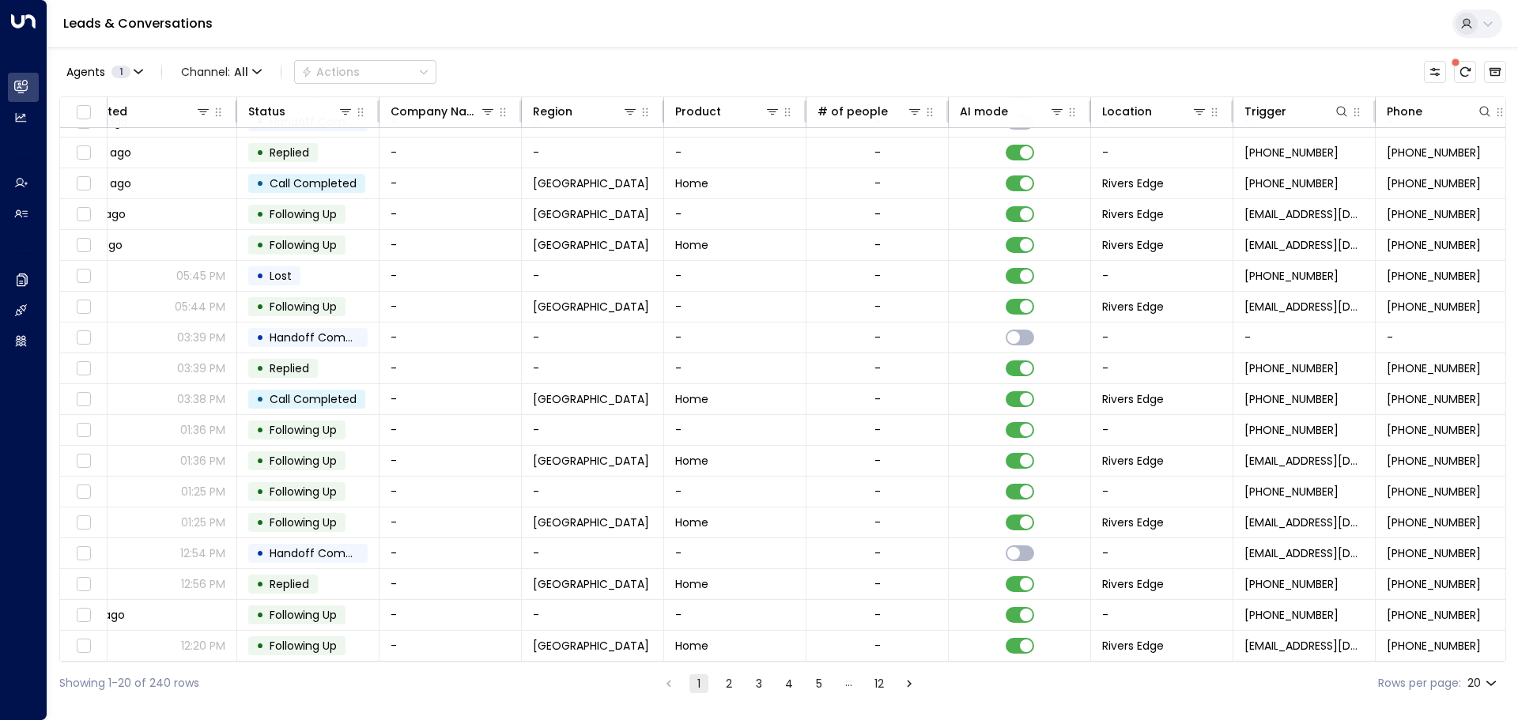
scroll to position [88, 673]
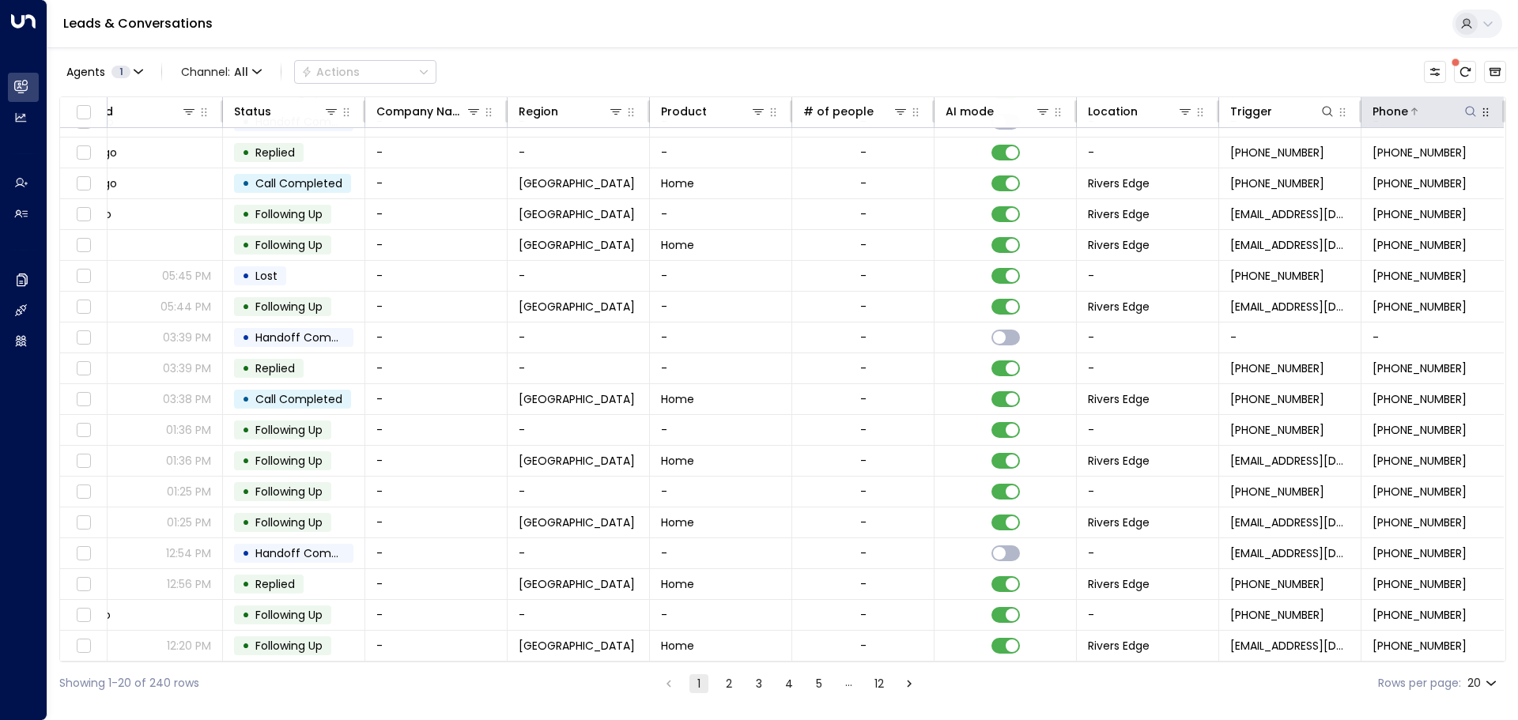
click at [1466, 112] on icon at bounding box center [1471, 111] width 13 height 13
click at [1402, 167] on input "text" at bounding box center [1399, 168] width 218 height 29
type input "**********"
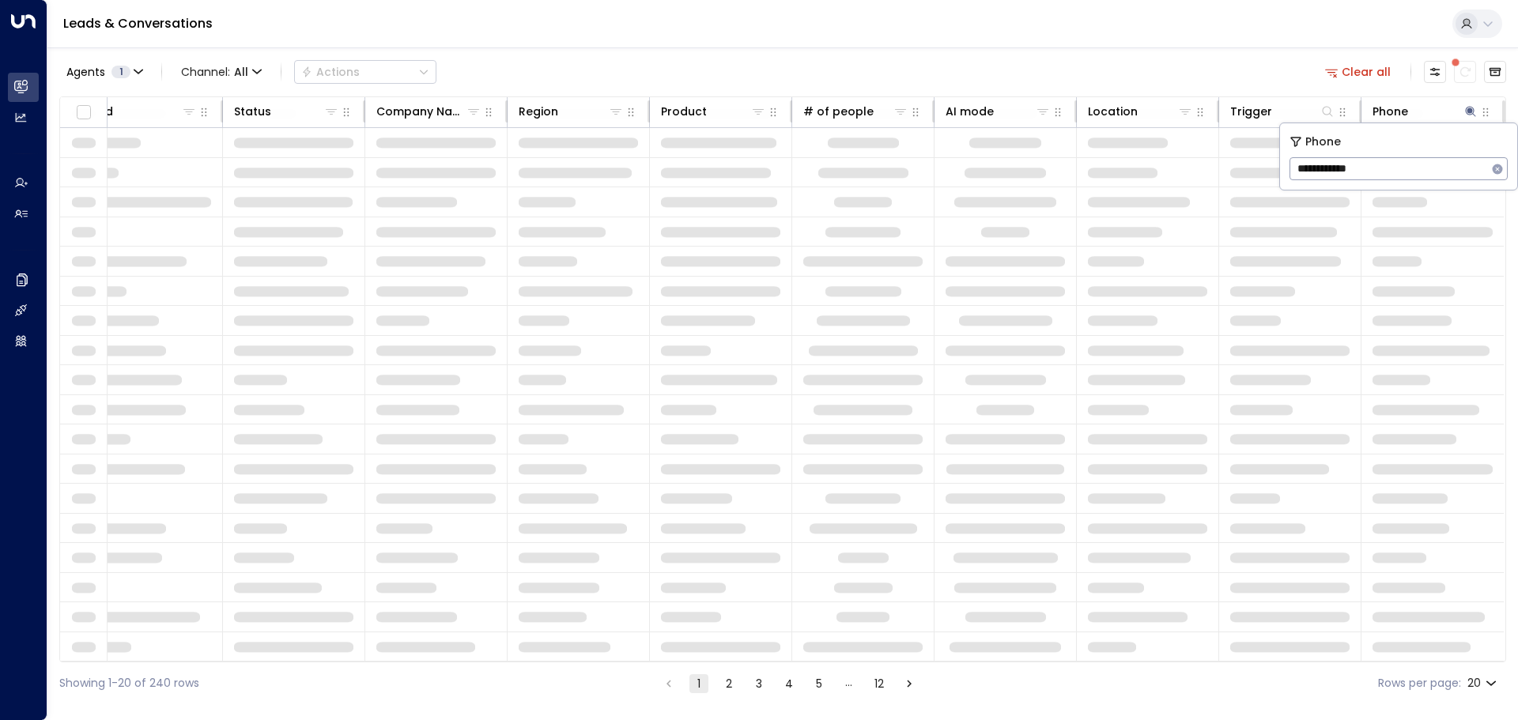
scroll to position [0, 668]
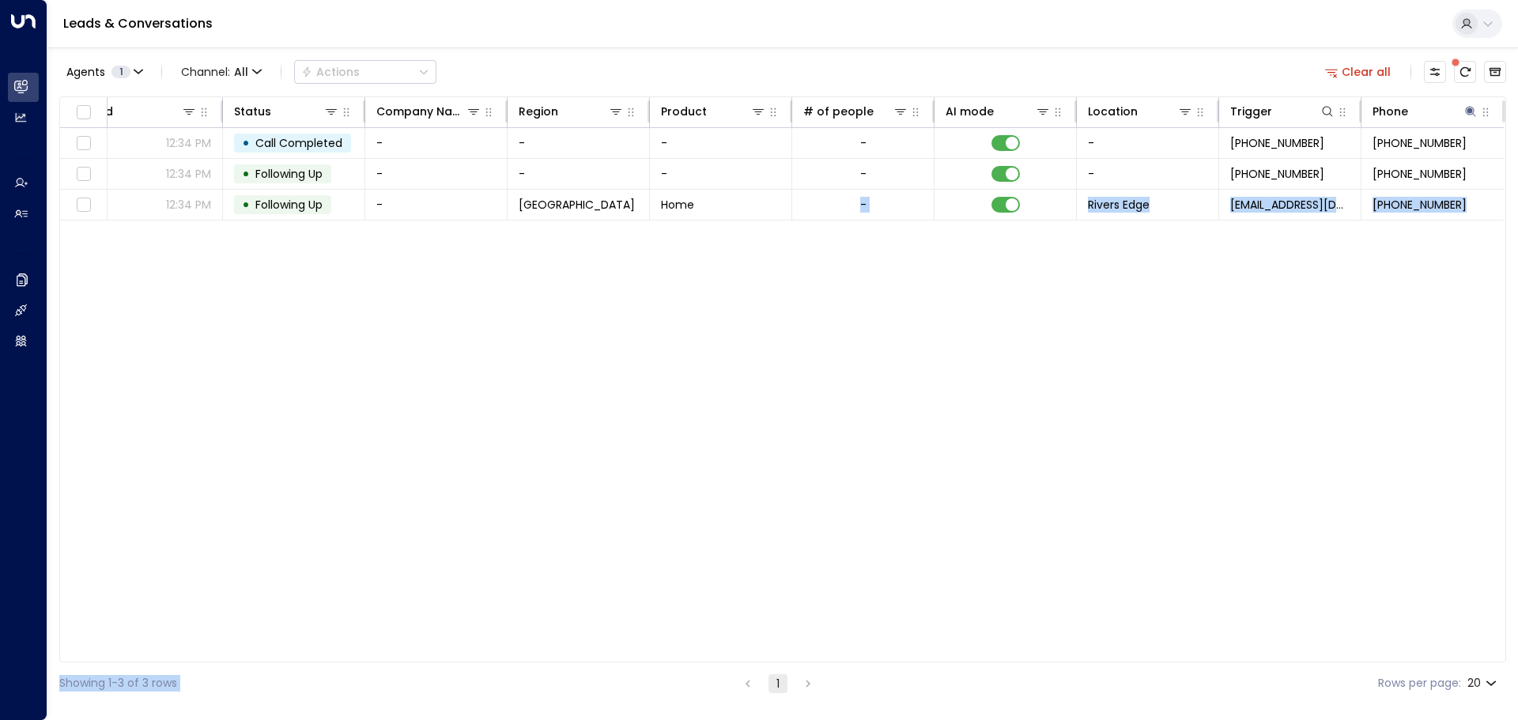
drag, startPoint x: 927, startPoint y: 664, endPoint x: 717, endPoint y: 652, distance: 209.9
click at [717, 652] on div "Agents 1 Channel: All Actions Clear all Lead Name Lead Email Inquired At Last I…" at bounding box center [782, 375] width 1447 height 657
drag, startPoint x: 636, startPoint y: 655, endPoint x: 620, endPoint y: 658, distance: 16.1
click at [620, 658] on div "Lead Name Lead Email Inquired At Last Interacted Status Company Name Region Pro…" at bounding box center [782, 379] width 1447 height 566
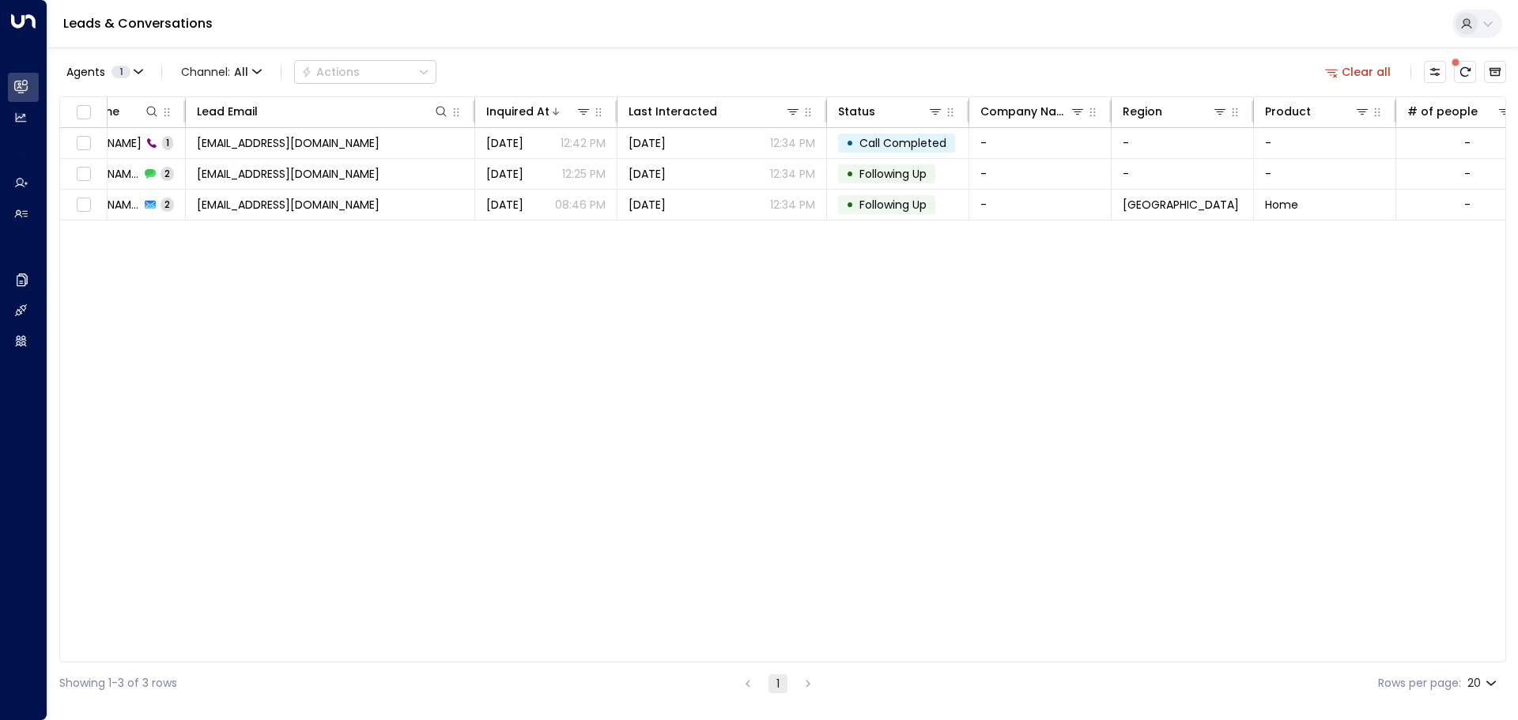
scroll to position [0, 0]
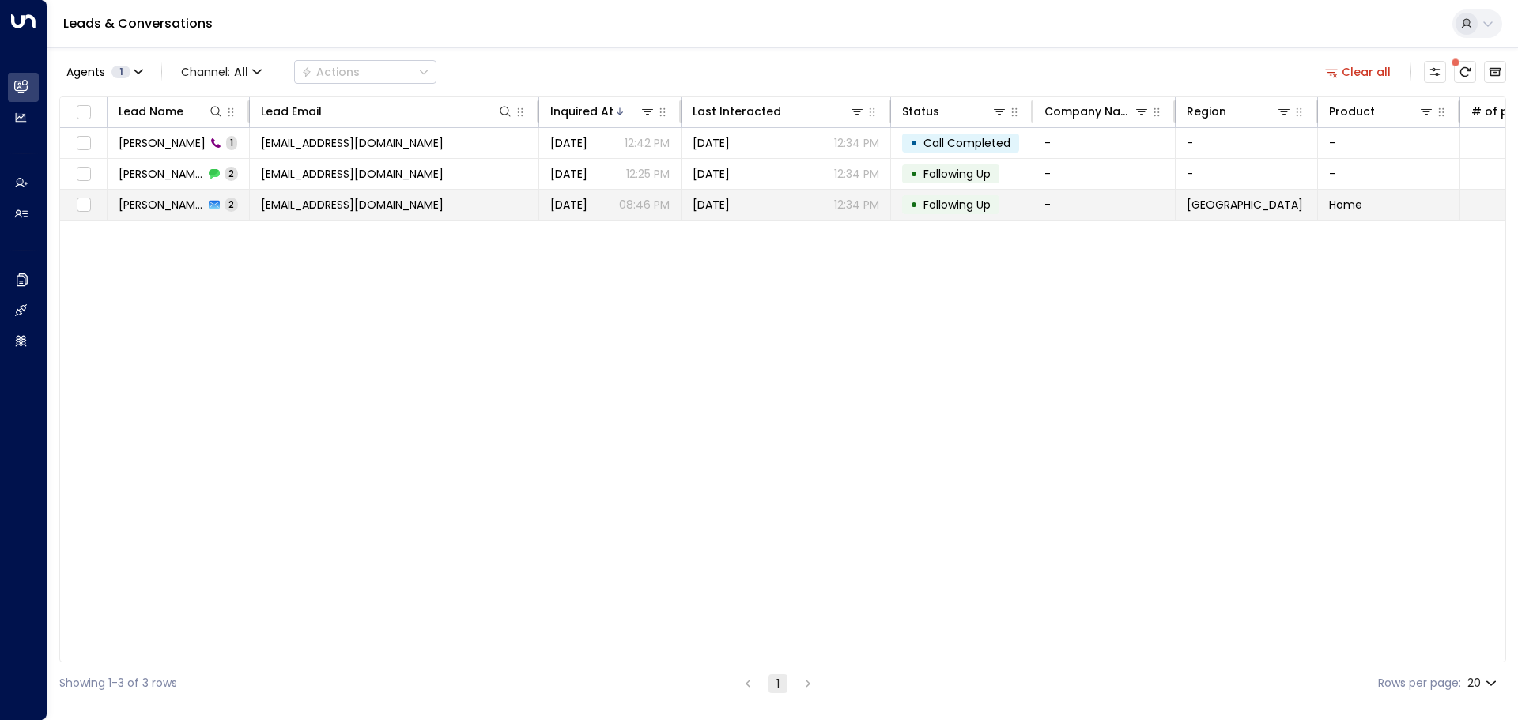
click at [134, 202] on span "[PERSON_NAME]" at bounding box center [161, 205] width 85 height 16
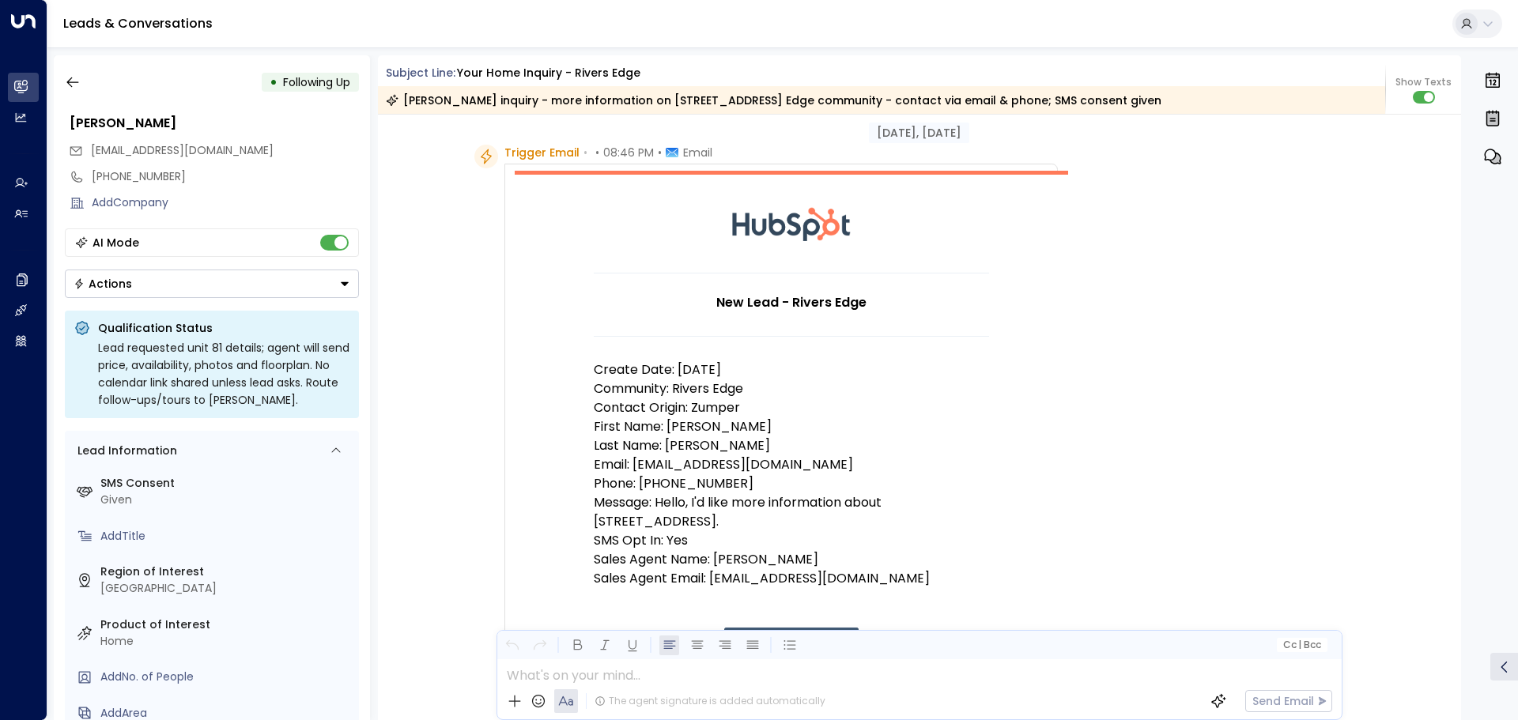
scroll to position [79, 0]
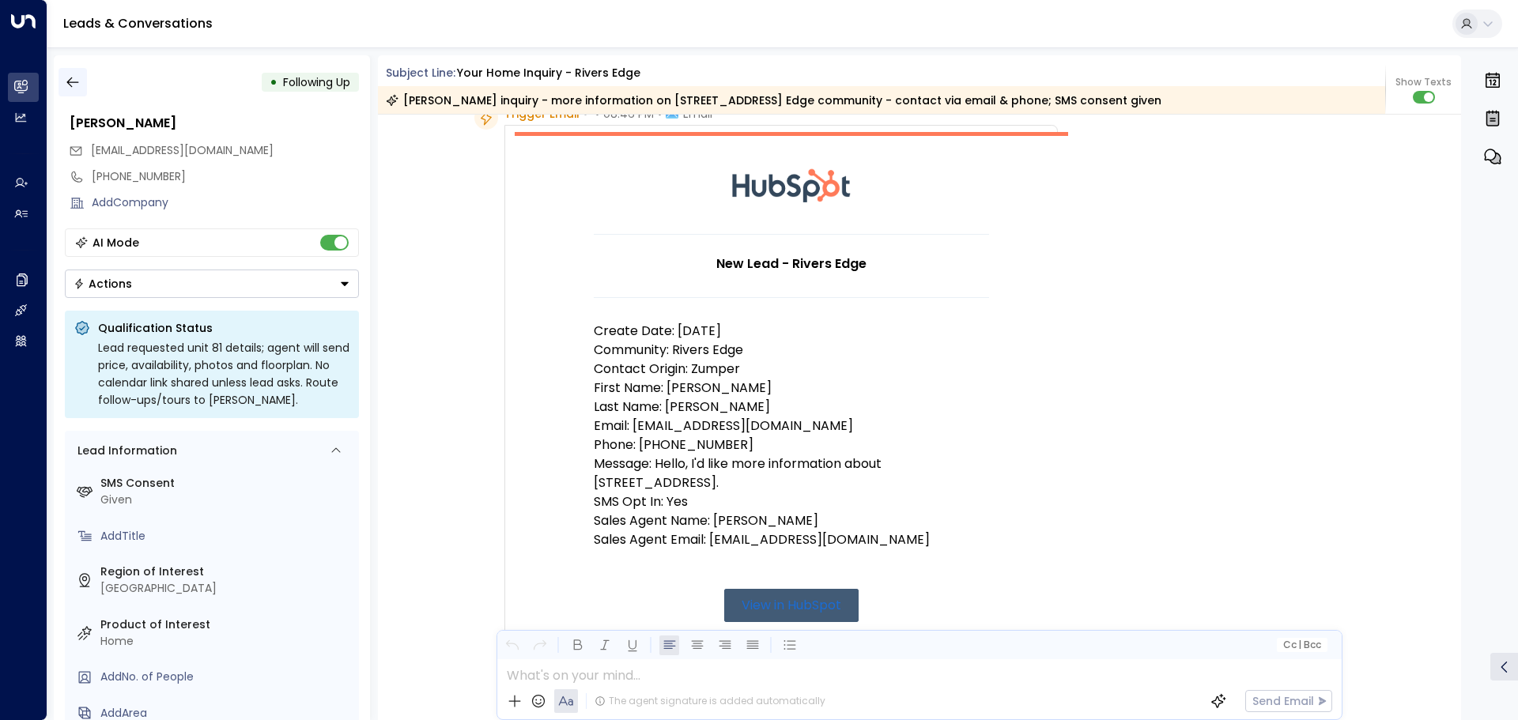
click at [77, 81] on icon "button" at bounding box center [73, 82] width 16 height 16
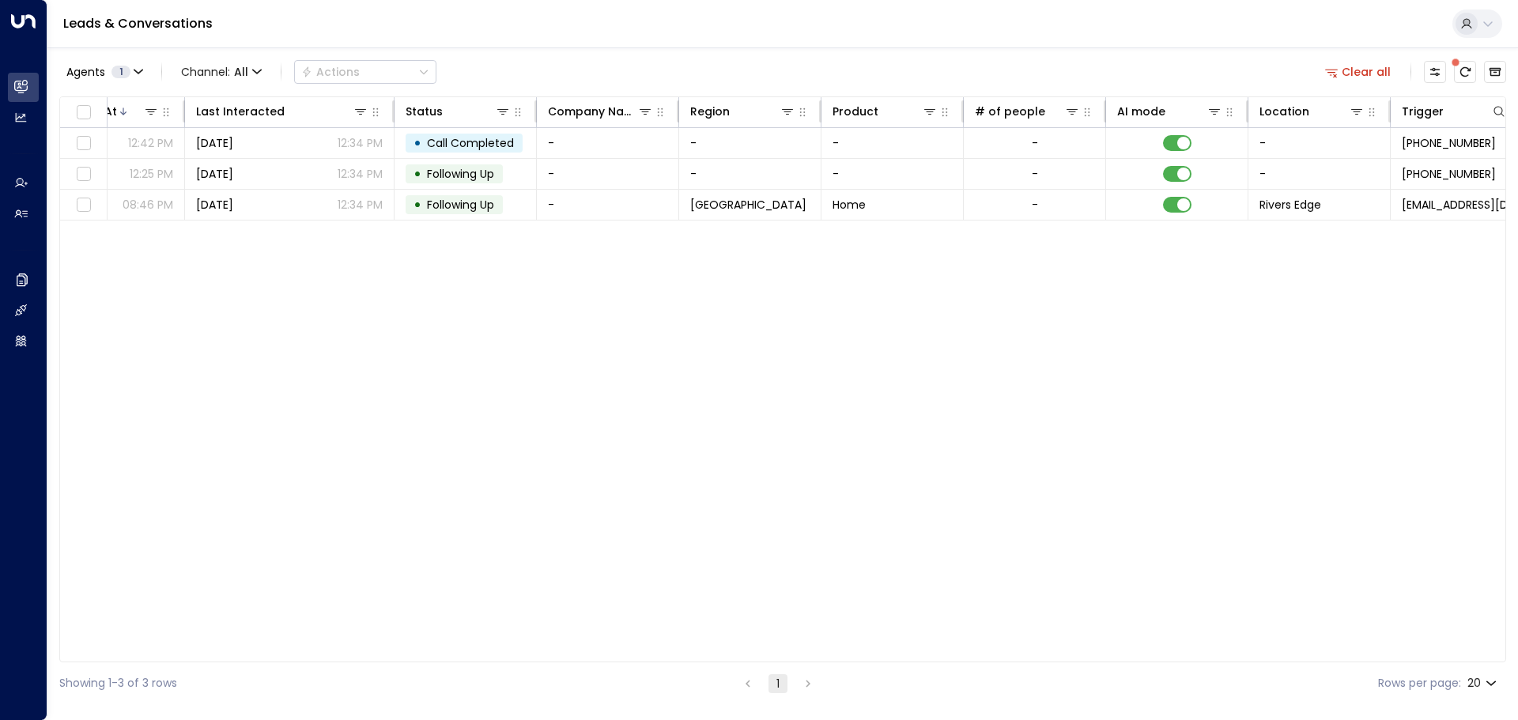
scroll to position [0, 668]
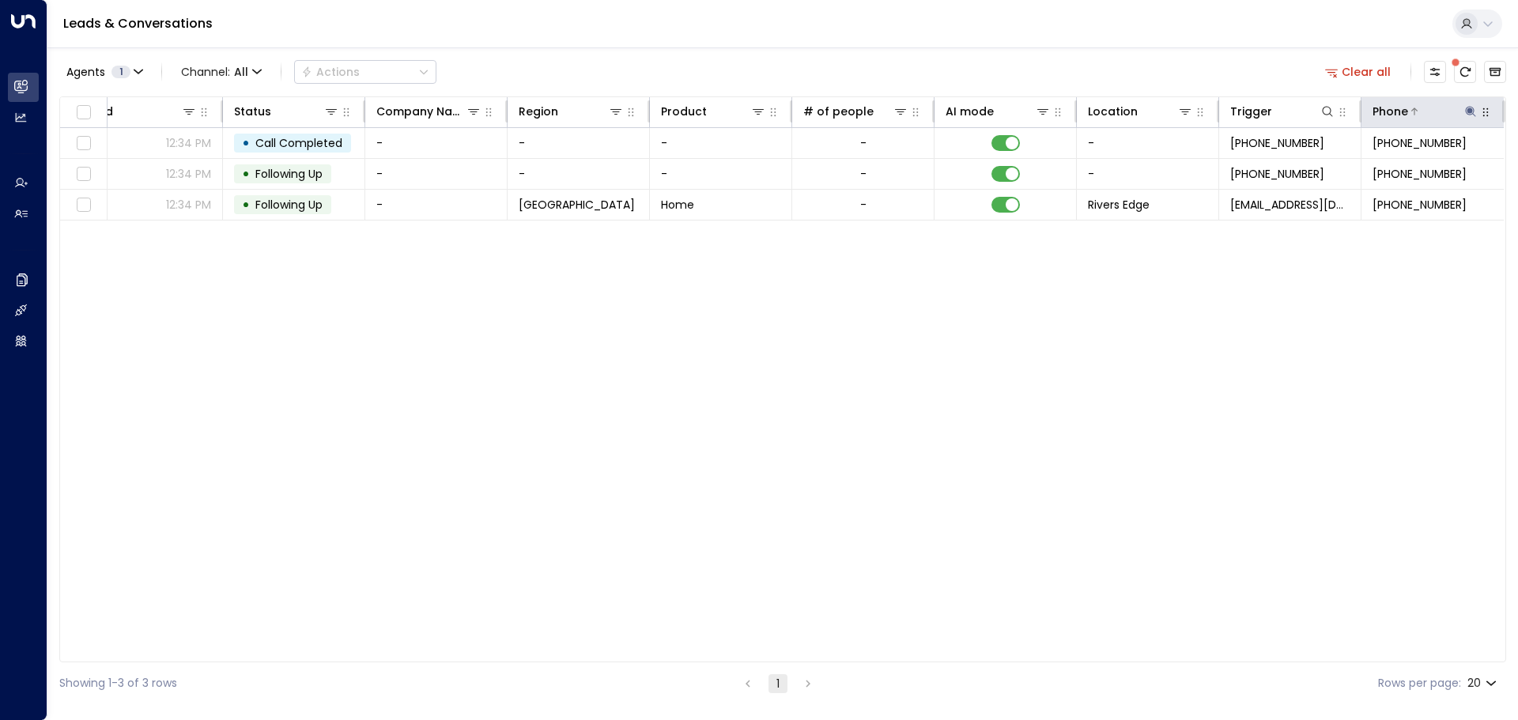
click at [1470, 115] on icon at bounding box center [1471, 111] width 13 height 13
click at [1499, 168] on icon "button" at bounding box center [1497, 169] width 13 height 13
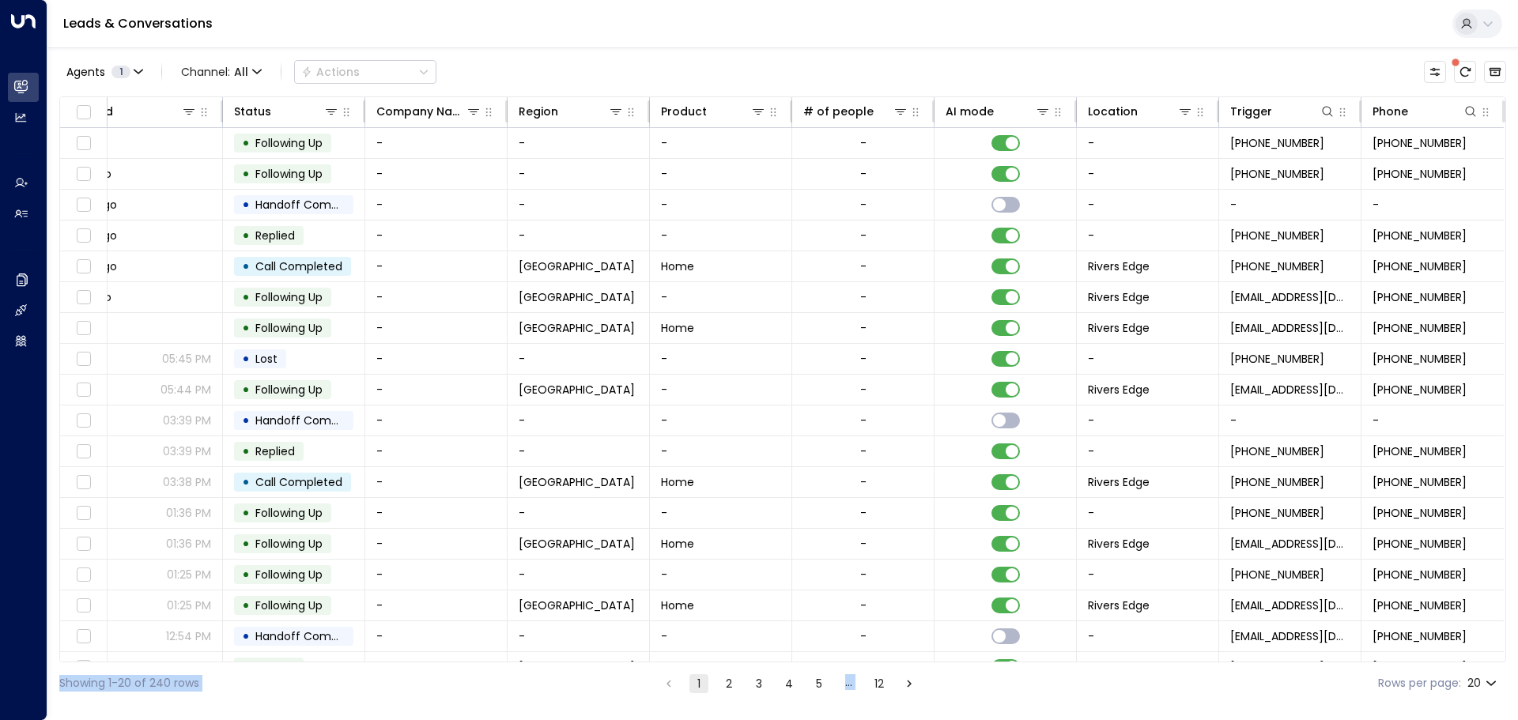
scroll to position [88, 668]
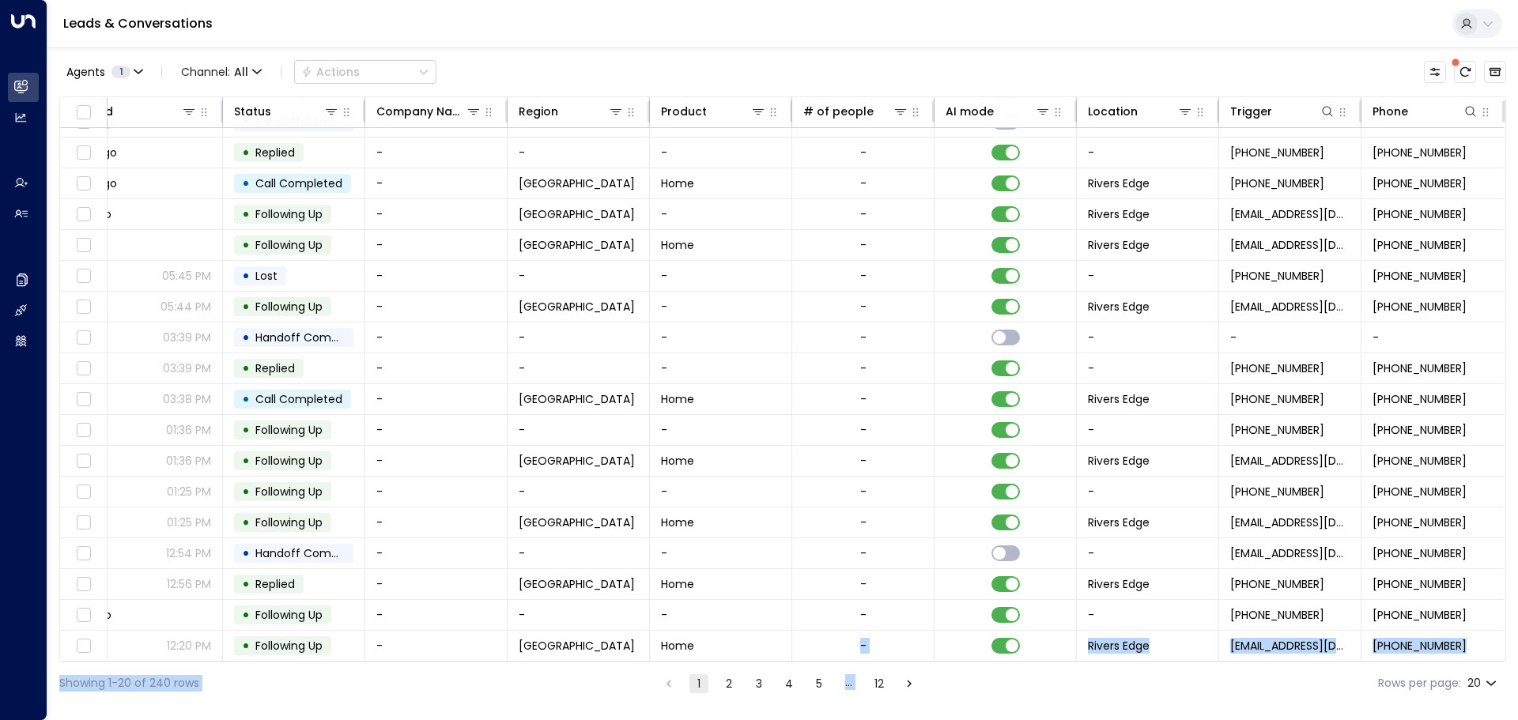
drag, startPoint x: 1272, startPoint y: 667, endPoint x: 759, endPoint y: 662, distance: 512.5
click at [759, 662] on div "Agents 1 Channel: All Actions Lead Name Lead Email Inquired At Last Interacted …" at bounding box center [782, 375] width 1447 height 657
click at [588, 682] on div "Showing 1-20 of 240 rows 1 2 3 4 5 … 12 Rows per page: 20 **" at bounding box center [782, 684] width 1447 height 42
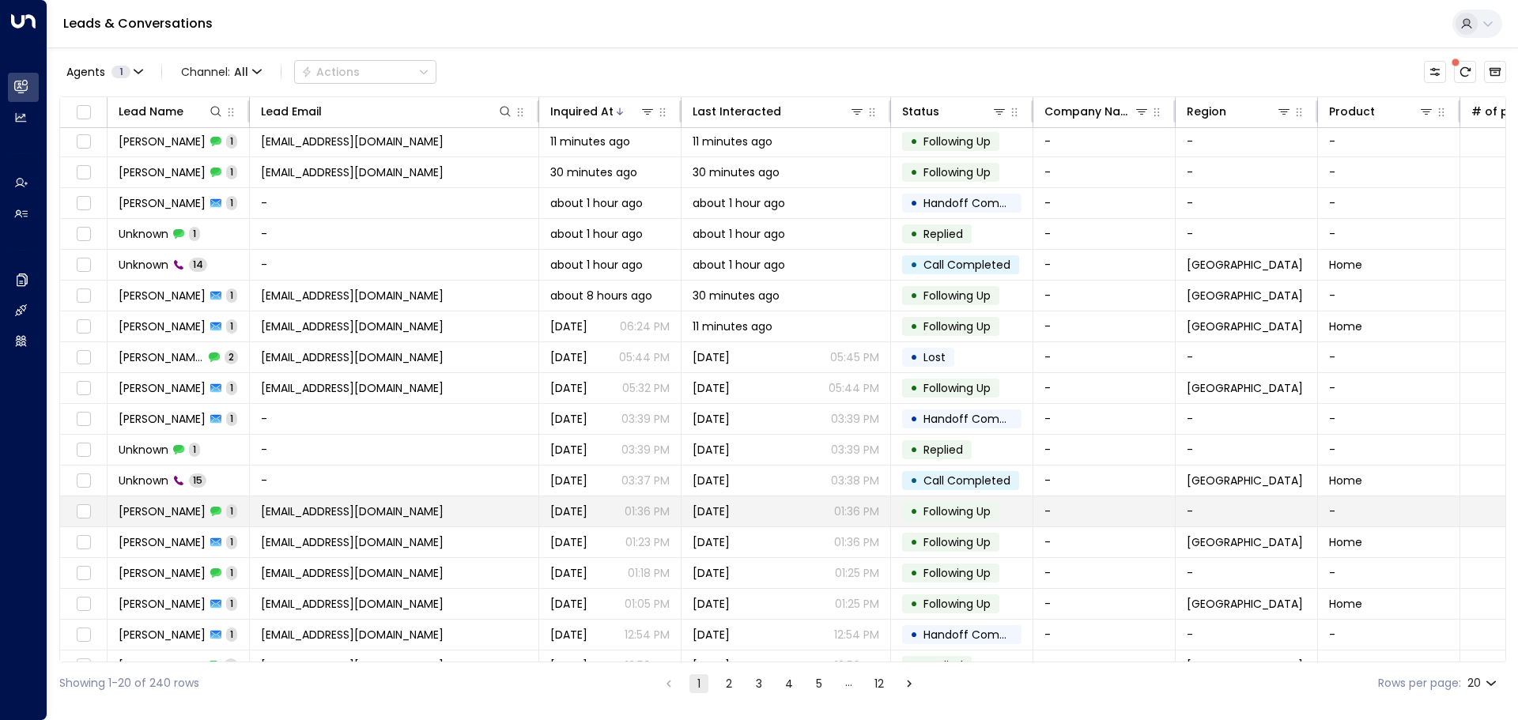
scroll to position [0, 0]
